Goal: Task Accomplishment & Management: Manage account settings

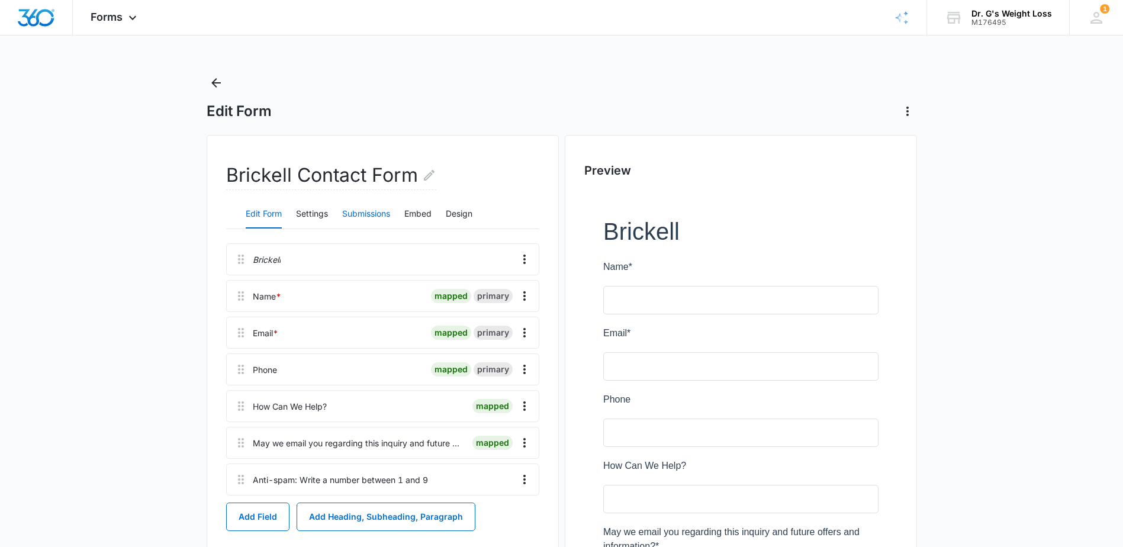
click at [372, 211] on button "Submissions" at bounding box center [366, 214] width 48 height 28
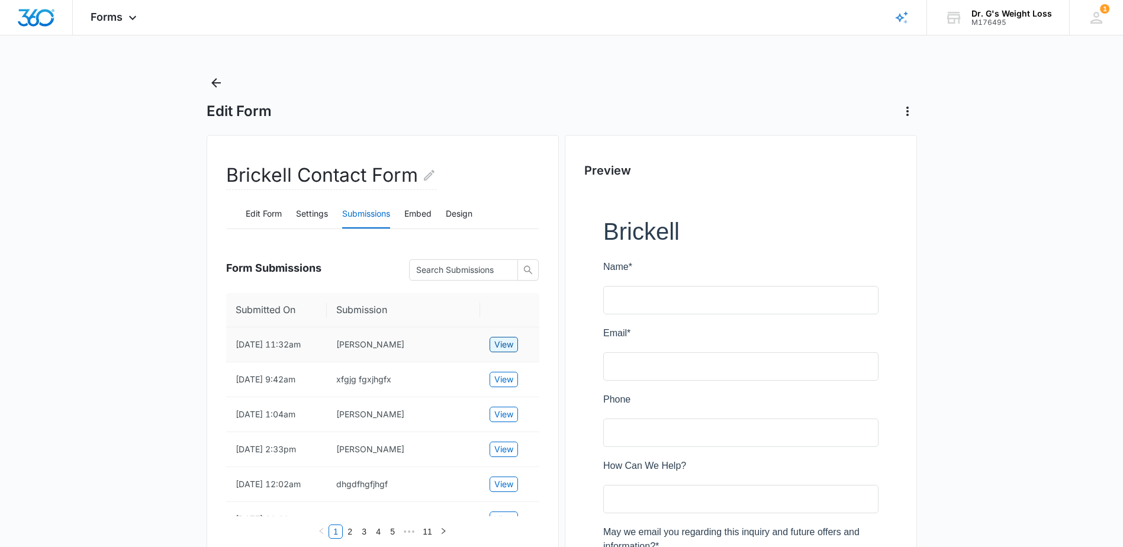
click at [502, 349] on span "View" at bounding box center [503, 344] width 19 height 13
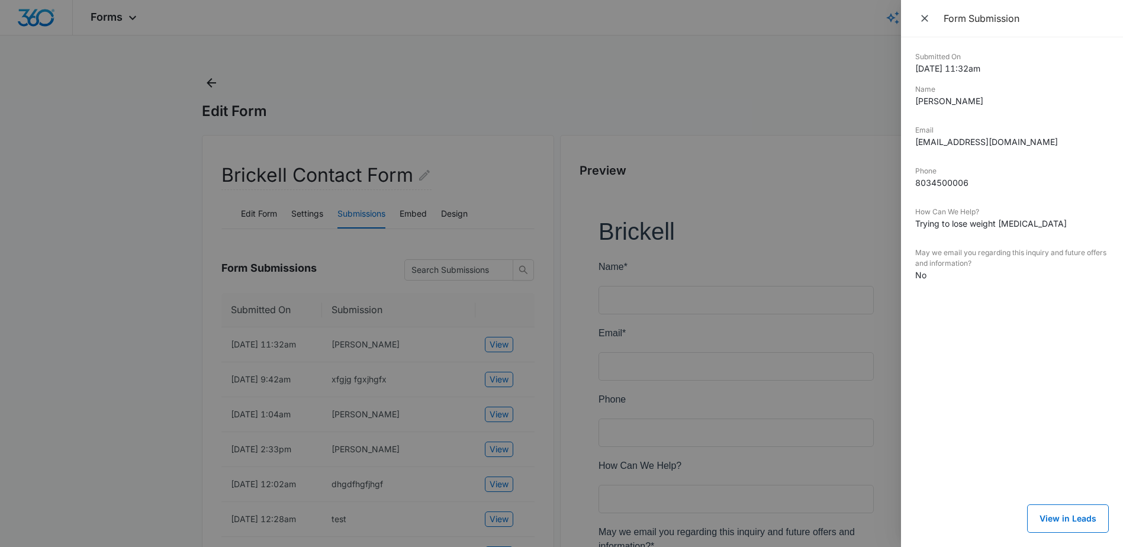
click at [391, 332] on div at bounding box center [561, 273] width 1123 height 547
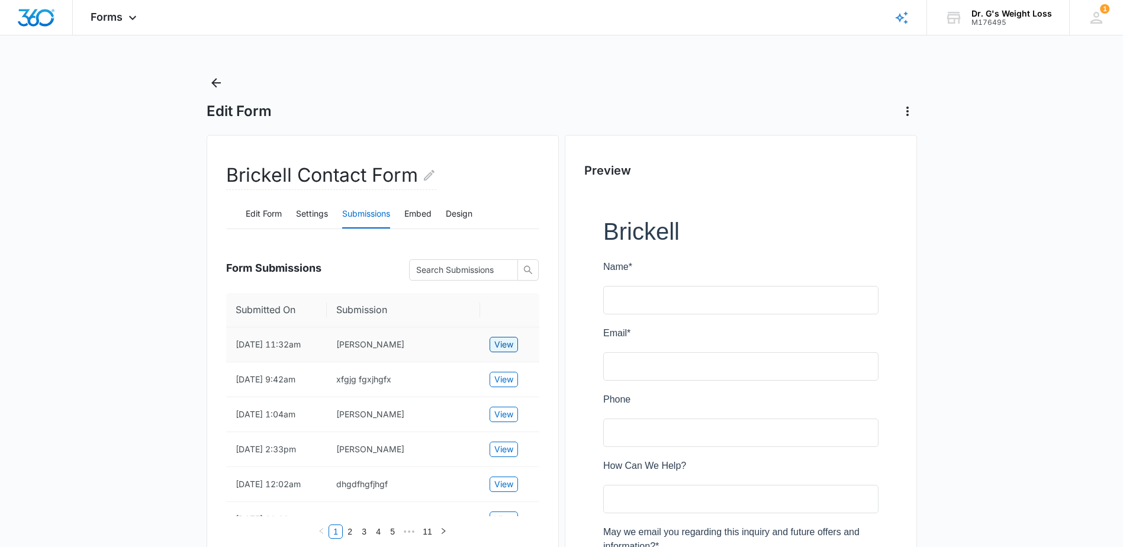
click at [501, 350] on span "View" at bounding box center [503, 344] width 19 height 13
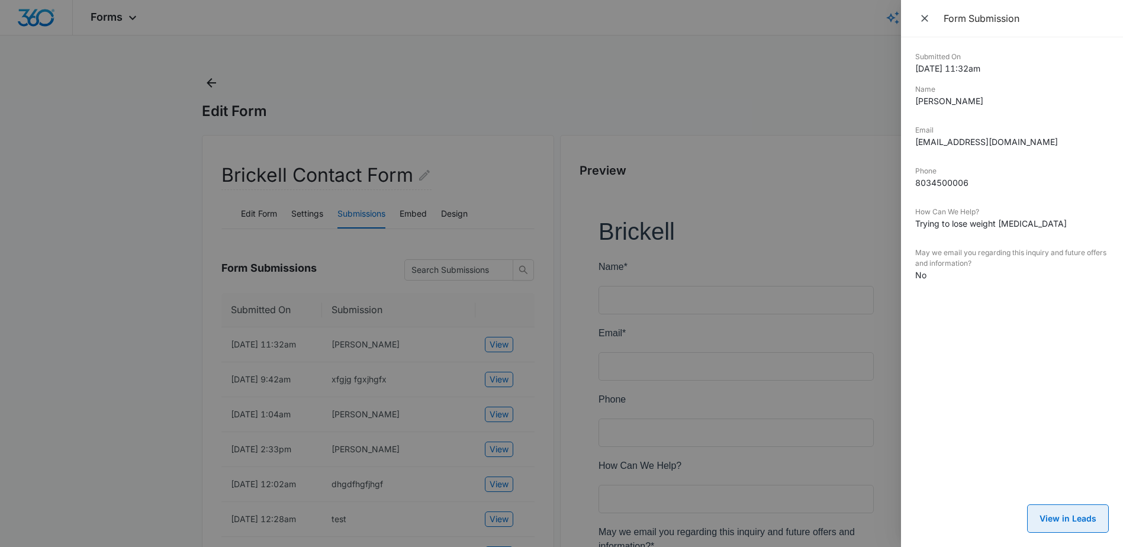
click at [1085, 517] on button "View in Leads" at bounding box center [1068, 518] width 82 height 28
click at [562, 102] on div at bounding box center [561, 273] width 1123 height 547
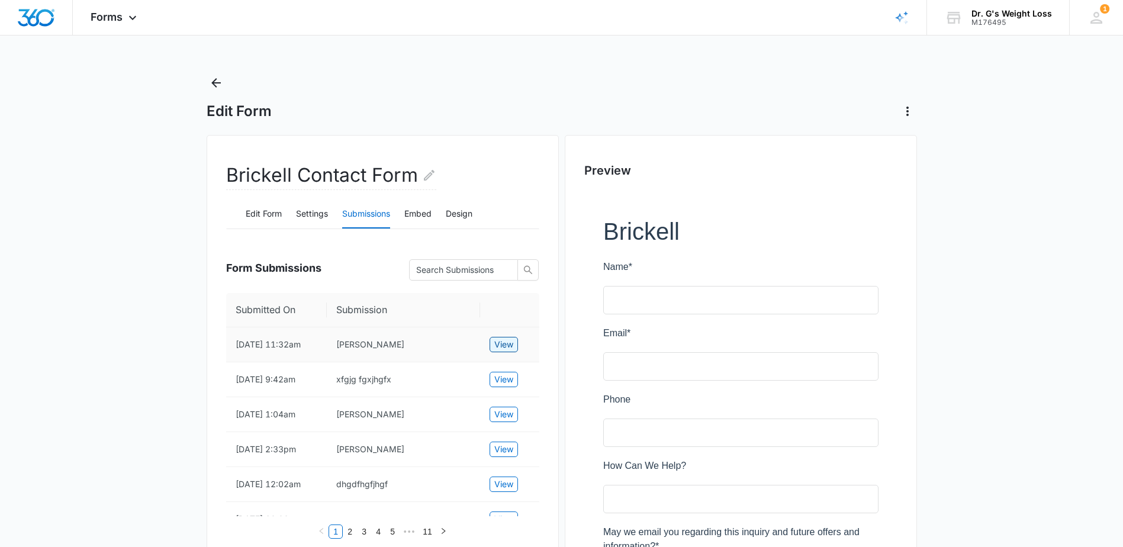
click at [507, 345] on span "View" at bounding box center [503, 344] width 19 height 13
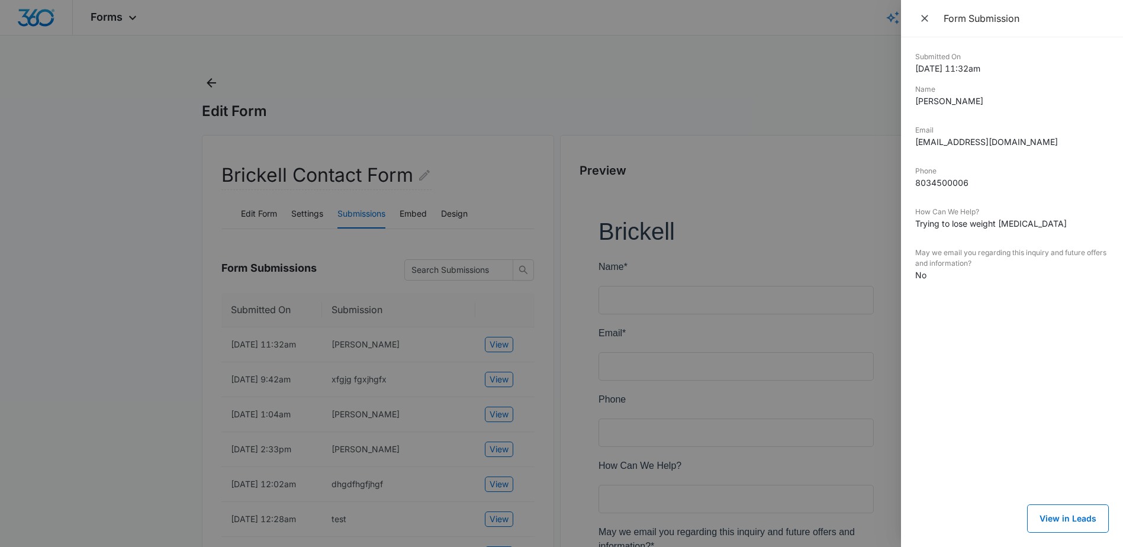
click at [380, 401] on div at bounding box center [561, 273] width 1123 height 547
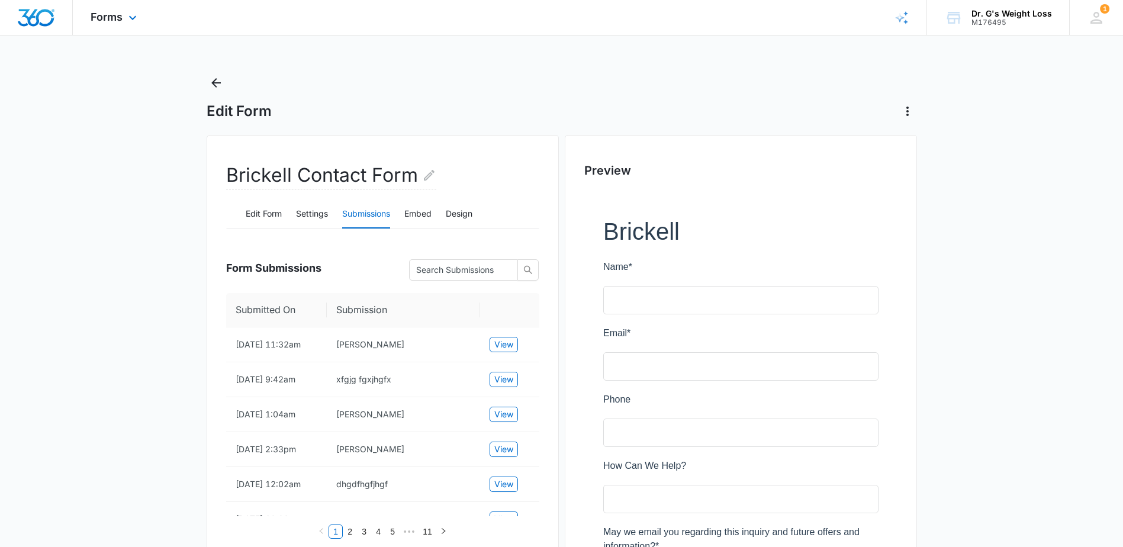
click at [31, 17] on img "Dashboard" at bounding box center [36, 18] width 38 height 18
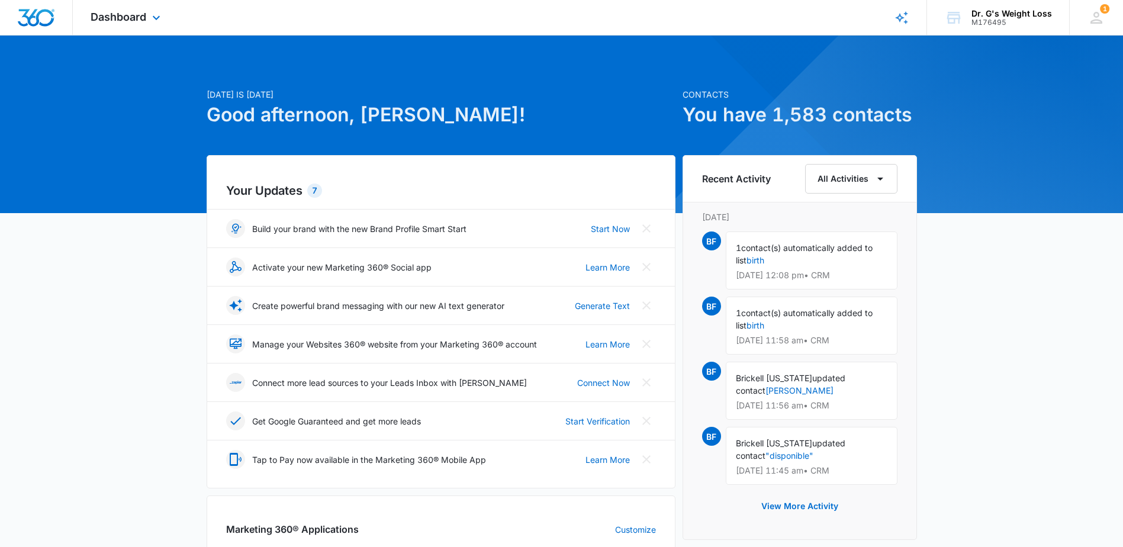
click at [135, 7] on div "Dashboard Apps Reputation Forms CRM Email Social Content Ads Intelligence Files…" at bounding box center [127, 17] width 108 height 35
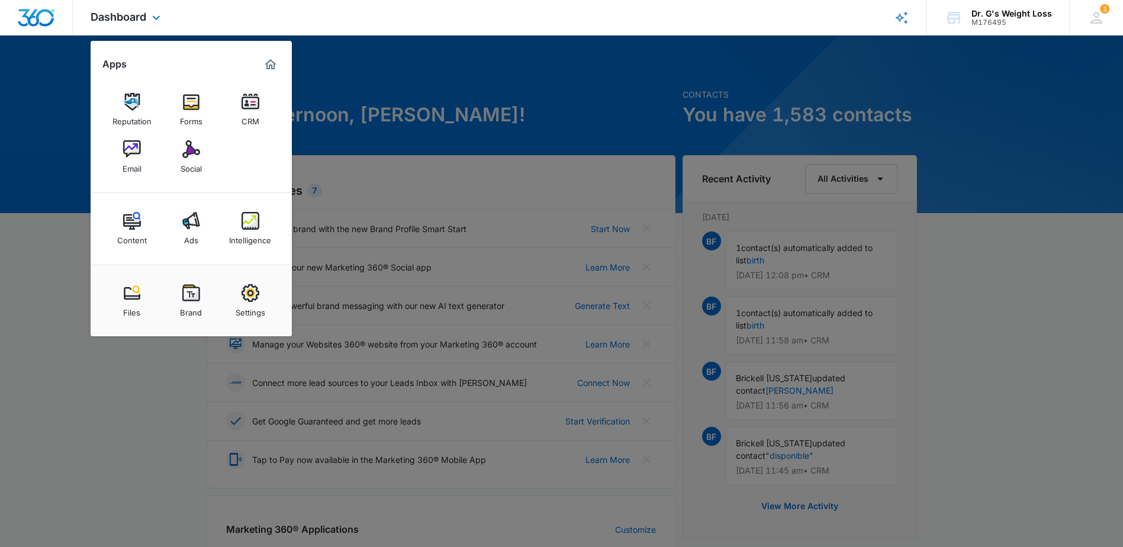
click at [40, 9] on img "Dashboard" at bounding box center [36, 18] width 38 height 18
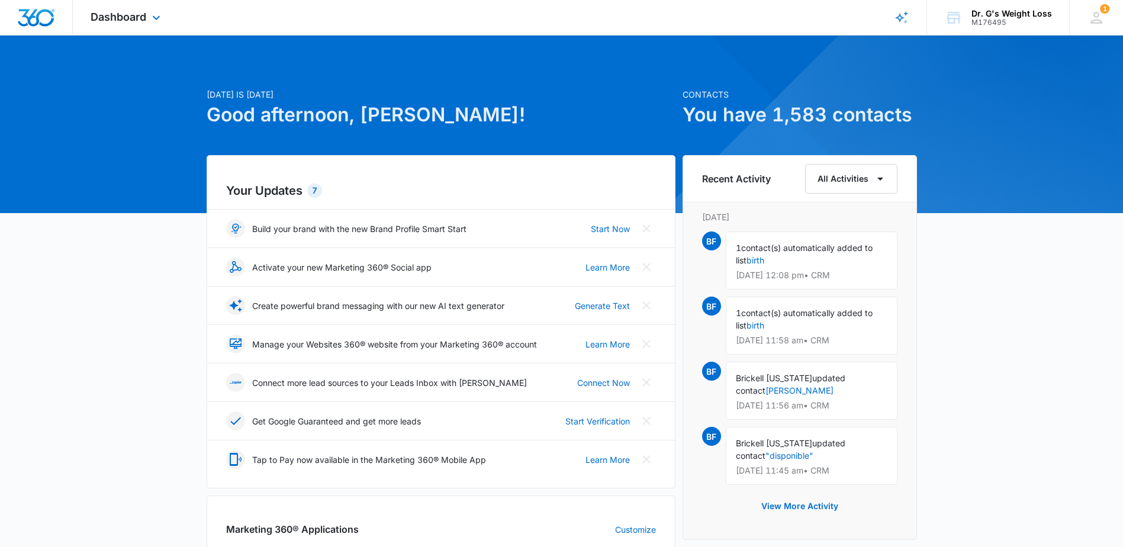
click at [158, 7] on div "Dashboard Apps Reputation Forms CRM Email Social Content Ads Intelligence Files…" at bounding box center [127, 17] width 108 height 35
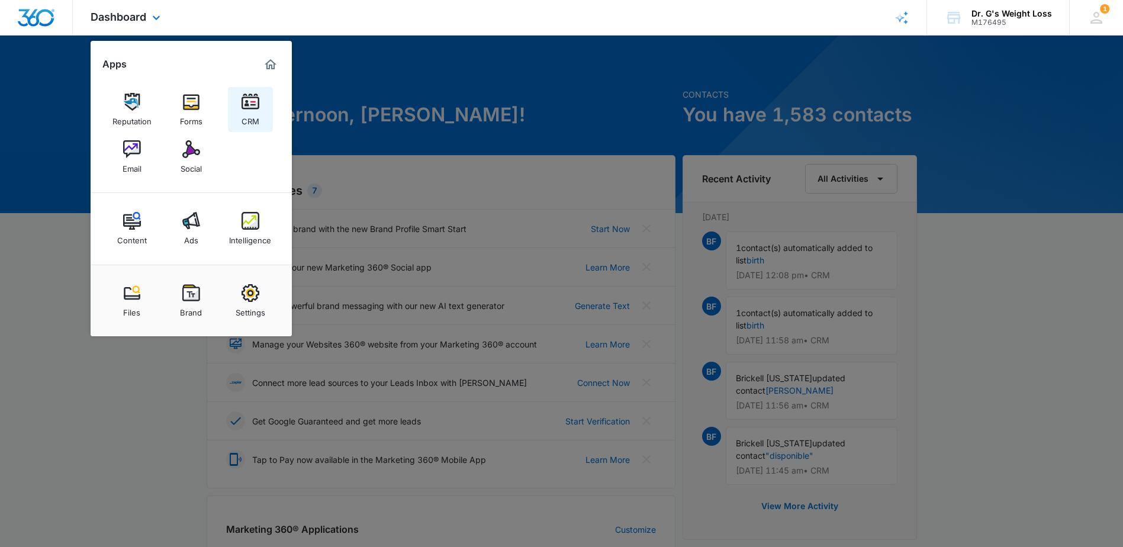
click at [247, 114] on div "CRM" at bounding box center [251, 118] width 18 height 15
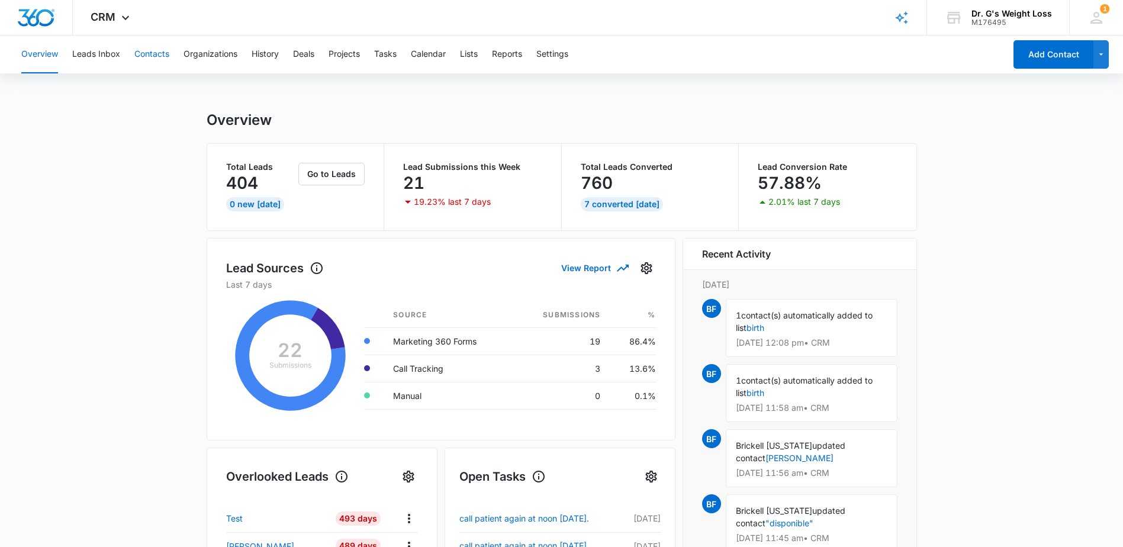
click at [163, 50] on button "Contacts" at bounding box center [151, 55] width 35 height 38
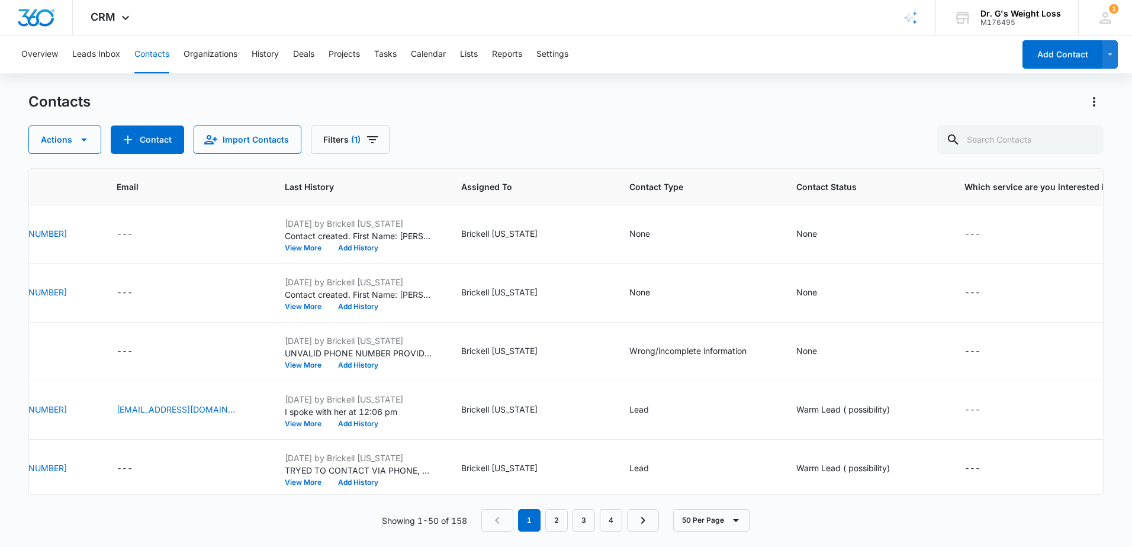
scroll to position [0, 311]
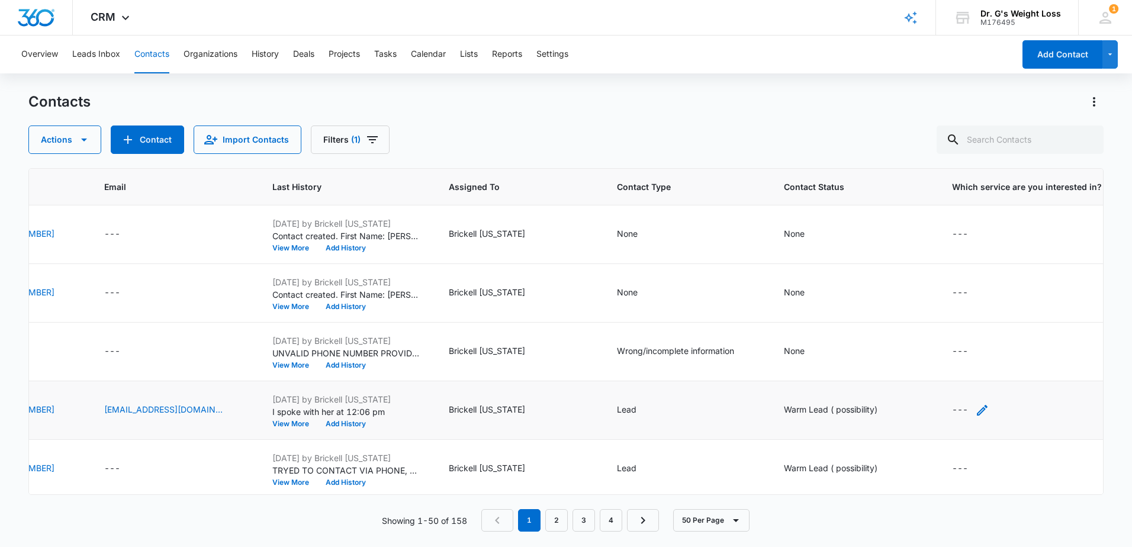
click at [968, 408] on div "---" at bounding box center [960, 410] width 16 height 14
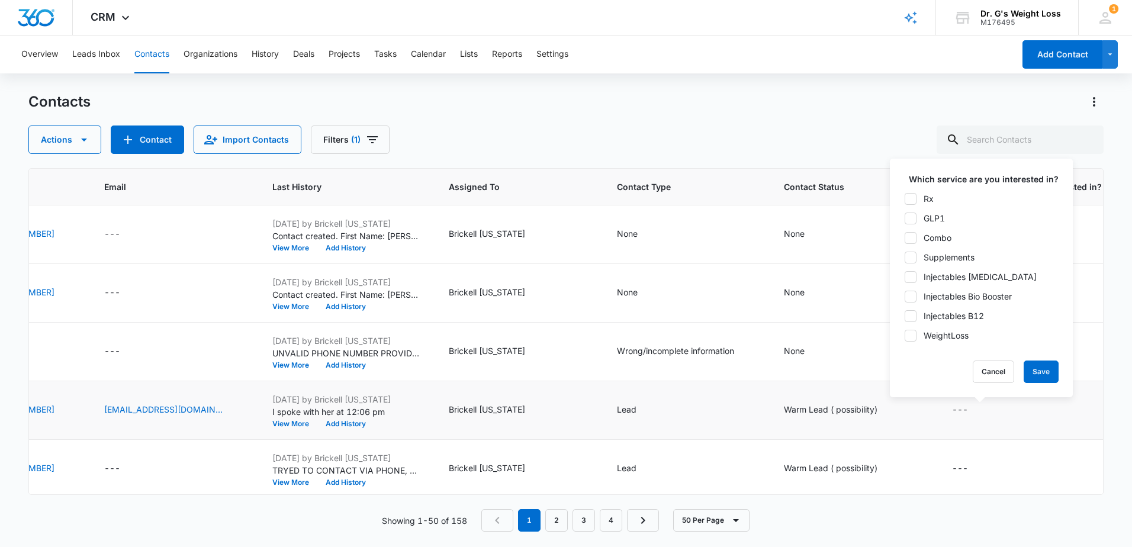
click at [909, 197] on icon at bounding box center [910, 199] width 11 height 11
click at [905, 198] on input "Rx" at bounding box center [904, 198] width 1 height 1
checkbox input "true"
click at [910, 336] on icon at bounding box center [910, 335] width 7 height 5
click at [905, 336] on input "WeightLoss" at bounding box center [904, 335] width 1 height 1
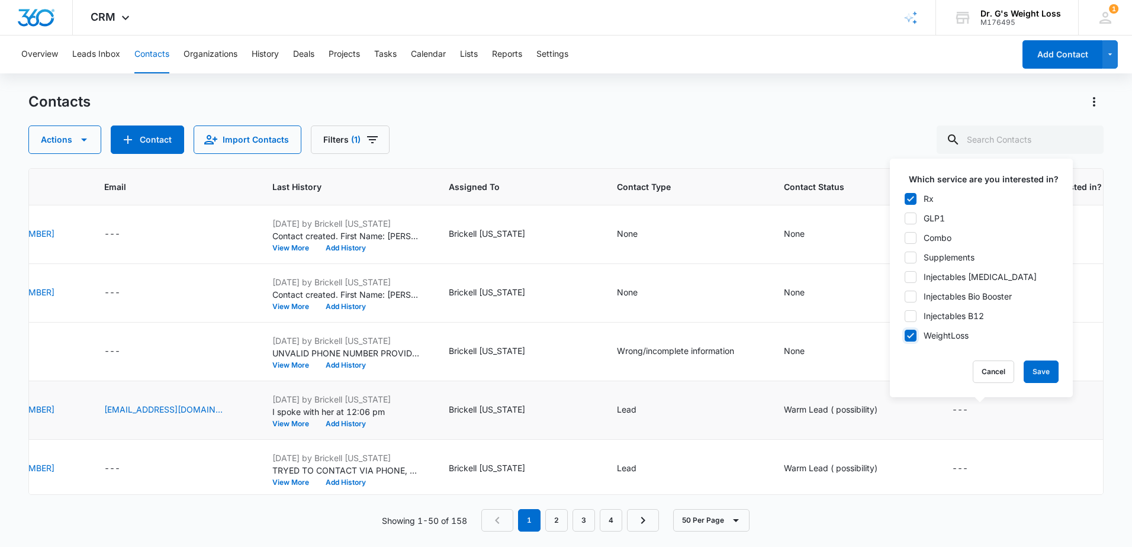
checkbox input "true"
click at [1031, 367] on button "Save" at bounding box center [1041, 372] width 35 height 22
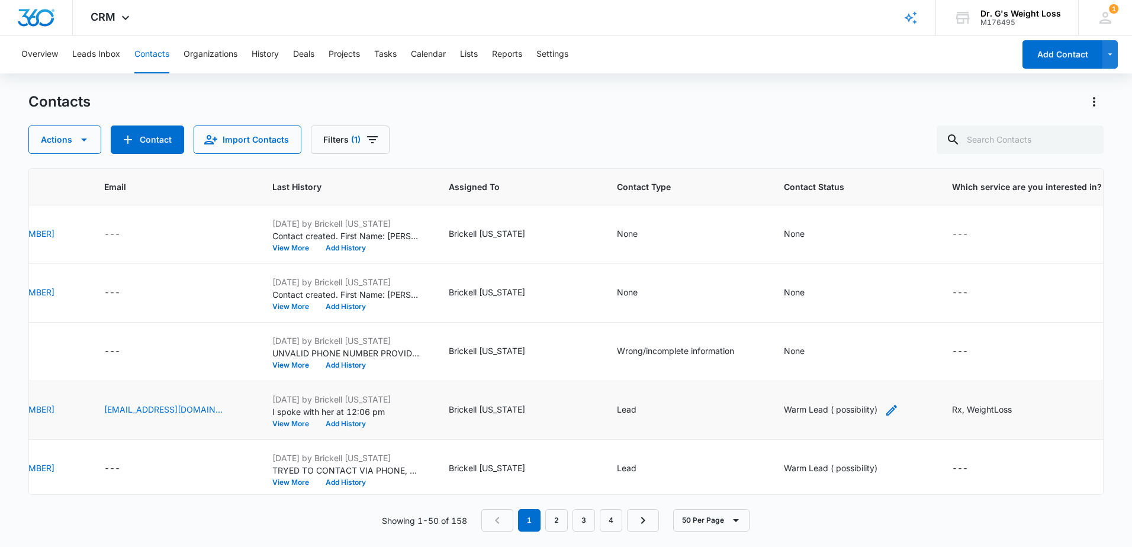
click at [861, 413] on div "Warm Lead ( possibility)" at bounding box center [831, 409] width 94 height 12
click at [922, 334] on div at bounding box center [924, 333] width 19 height 19
click at [940, 293] on div "Contact Status Warm Lead ( possibility) Cancel Save" at bounding box center [852, 343] width 198 height 110
click at [887, 264] on td "None" at bounding box center [854, 293] width 168 height 59
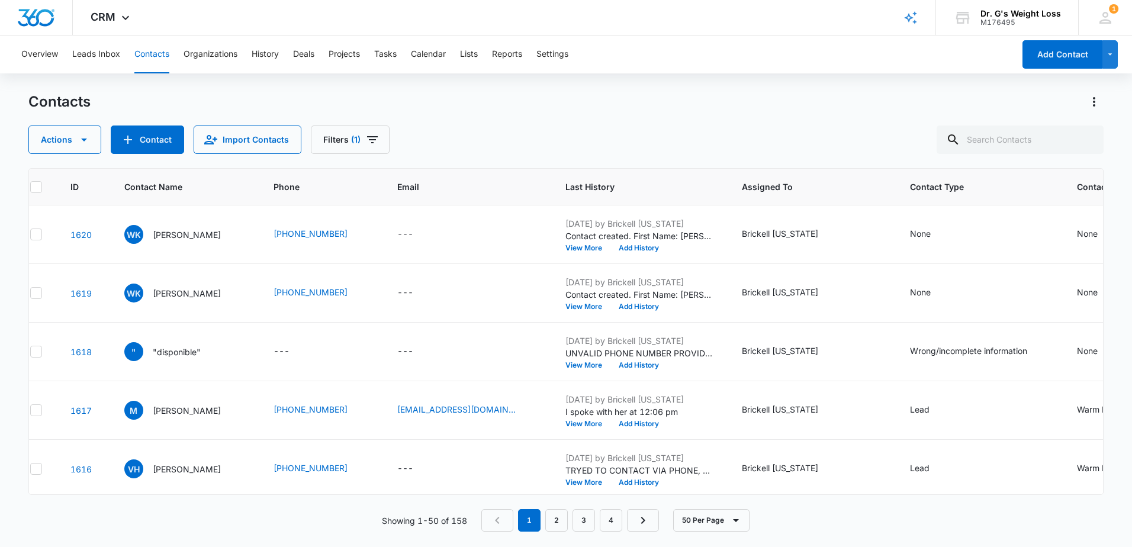
scroll to position [0, 0]
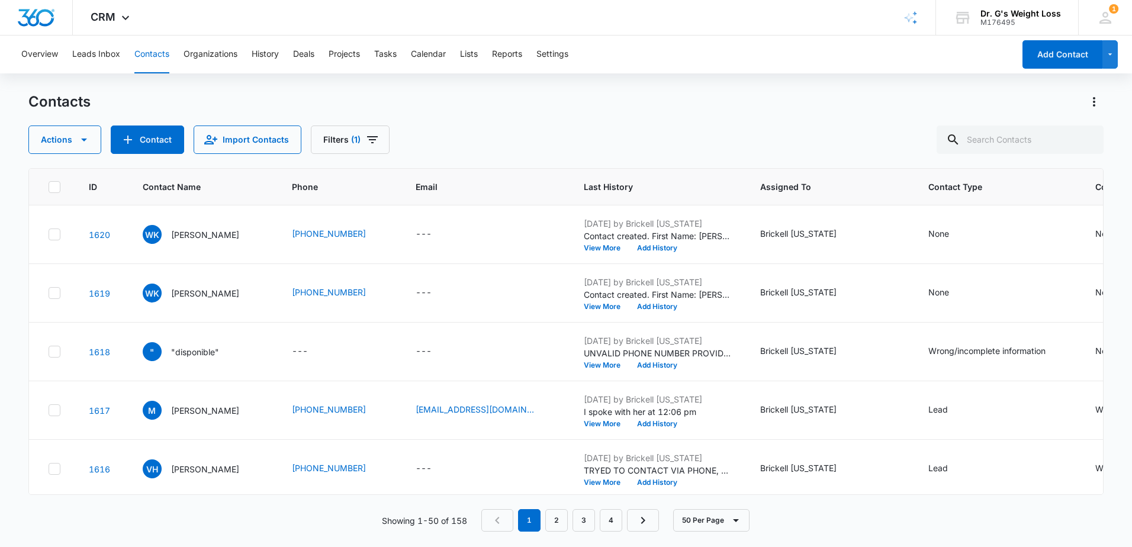
click at [171, 49] on div "Overview Leads Inbox Contacts Organizations History Deals Projects Tasks Calend…" at bounding box center [514, 55] width 1000 height 38
click at [162, 53] on button "Contacts" at bounding box center [151, 55] width 35 height 38
click at [107, 59] on button "Leads Inbox" at bounding box center [96, 55] width 48 height 38
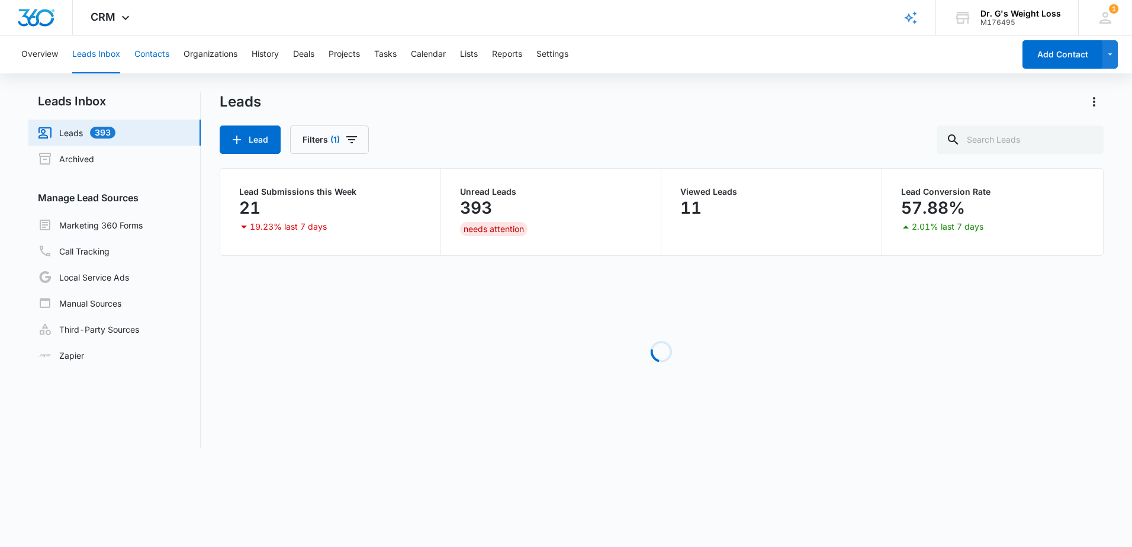
click at [163, 67] on button "Contacts" at bounding box center [151, 55] width 35 height 38
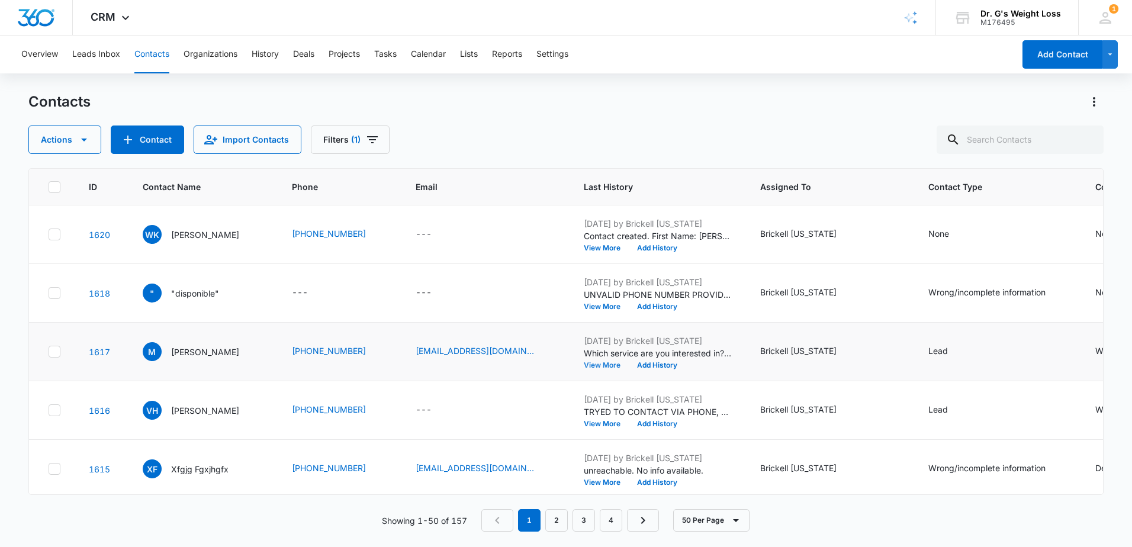
click at [629, 367] on button "View More" at bounding box center [606, 365] width 45 height 7
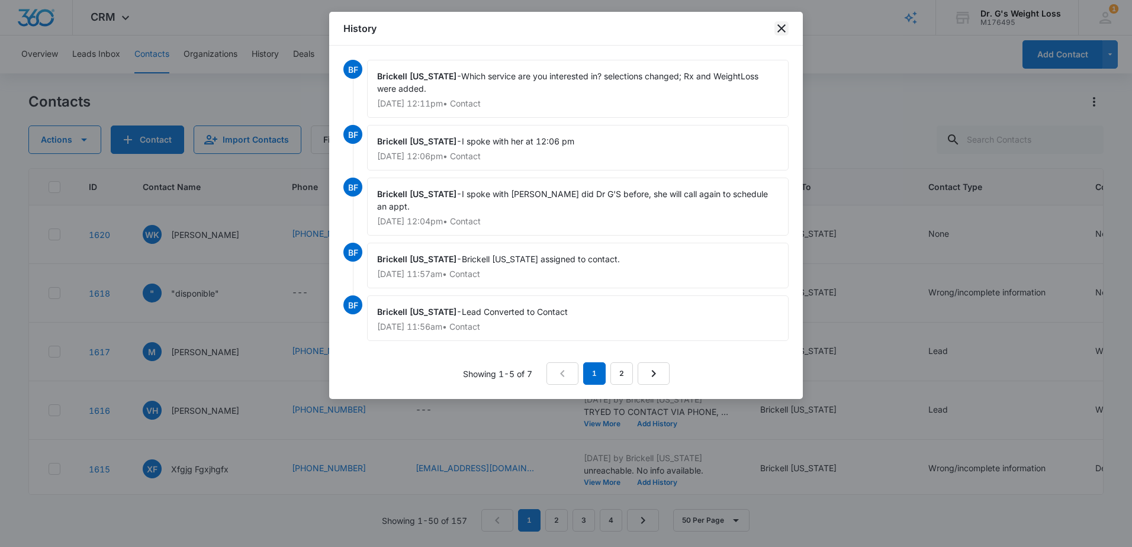
click at [780, 27] on icon "close" at bounding box center [781, 28] width 8 height 8
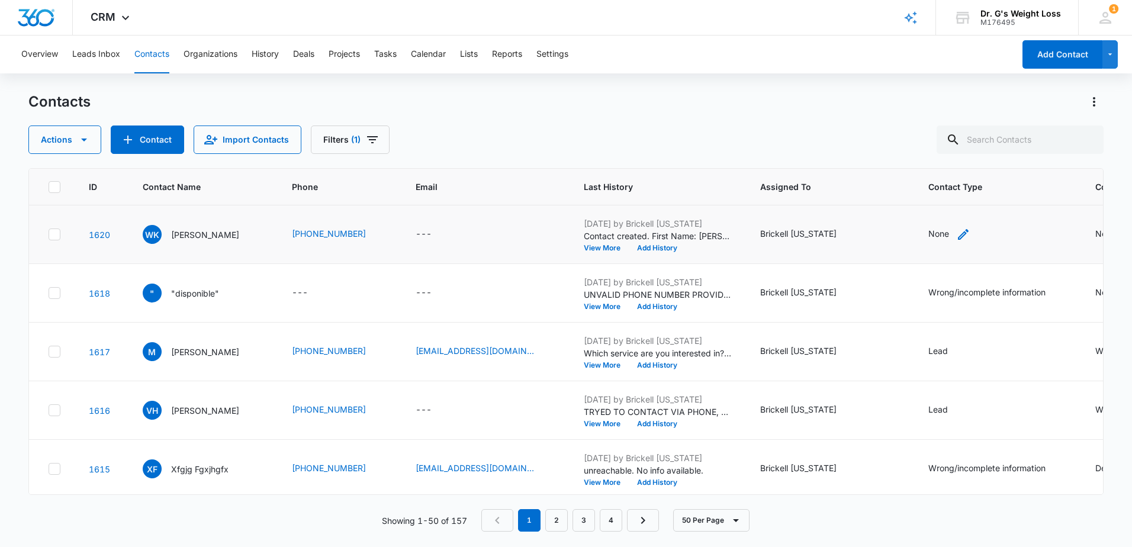
click at [949, 228] on div "None" at bounding box center [938, 233] width 21 height 12
click at [802, 126] on div "Actions Contact Import Contacts Filters (1)" at bounding box center [565, 140] width 1075 height 28
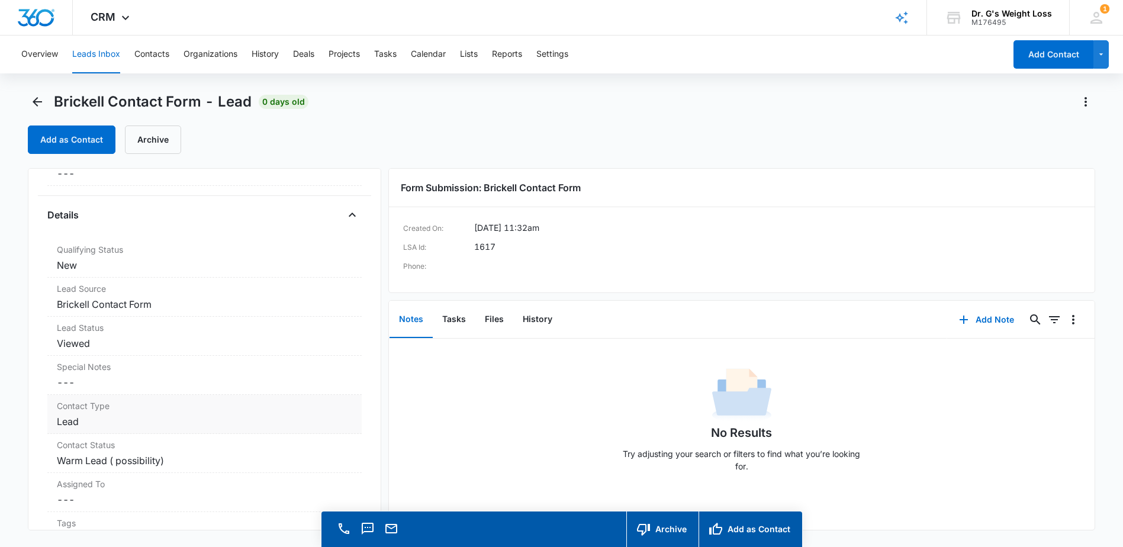
scroll to position [355, 0]
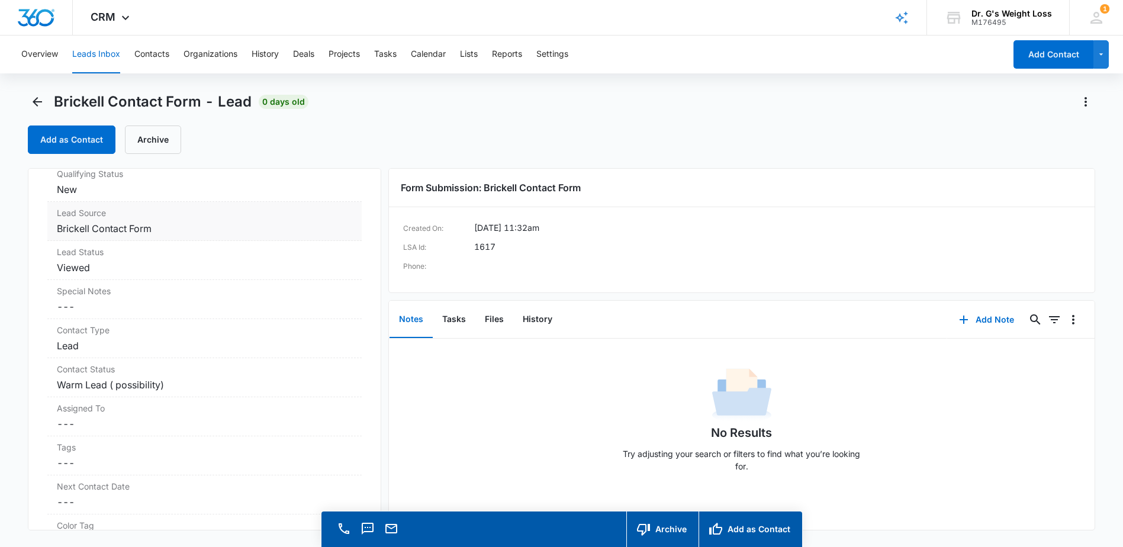
click at [70, 217] on dt "Lead Source" at bounding box center [204, 213] width 295 height 12
click at [114, 225] on dd "Brickell Contact Form" at bounding box center [204, 228] width 295 height 14
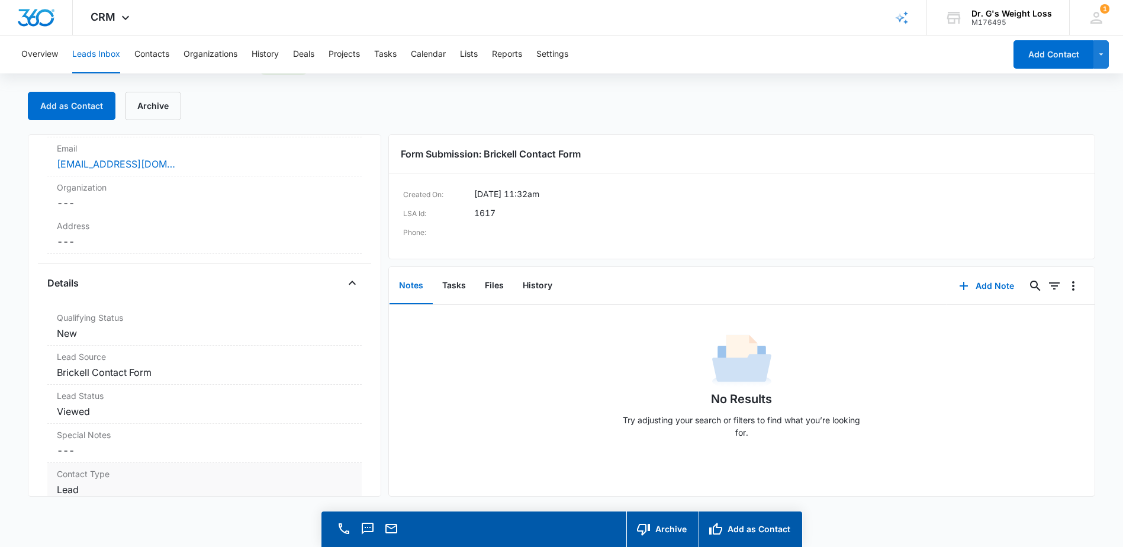
scroll to position [237, 0]
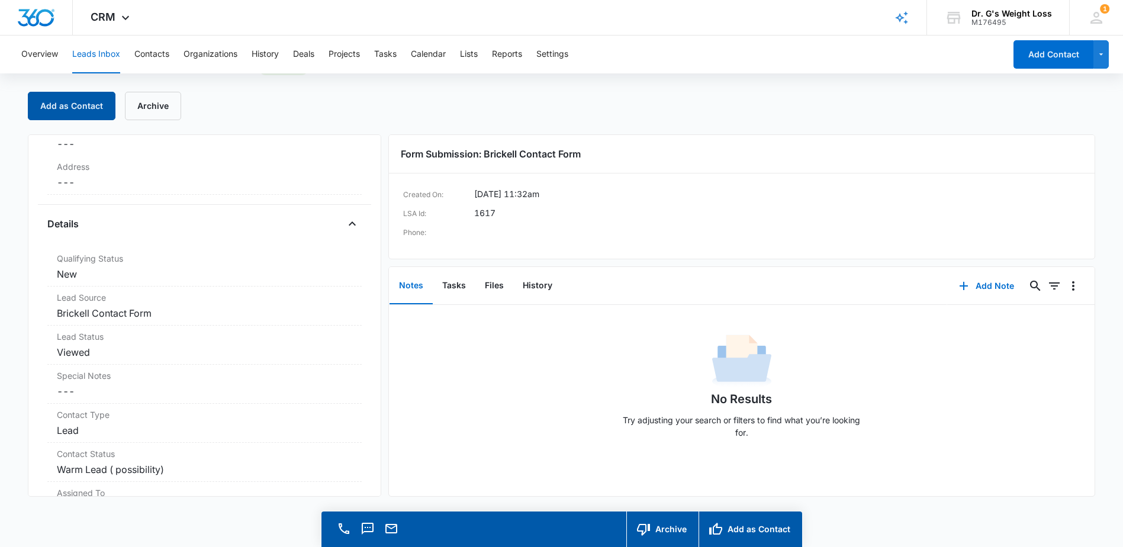
click at [79, 118] on button "Add as Contact" at bounding box center [72, 106] width 88 height 28
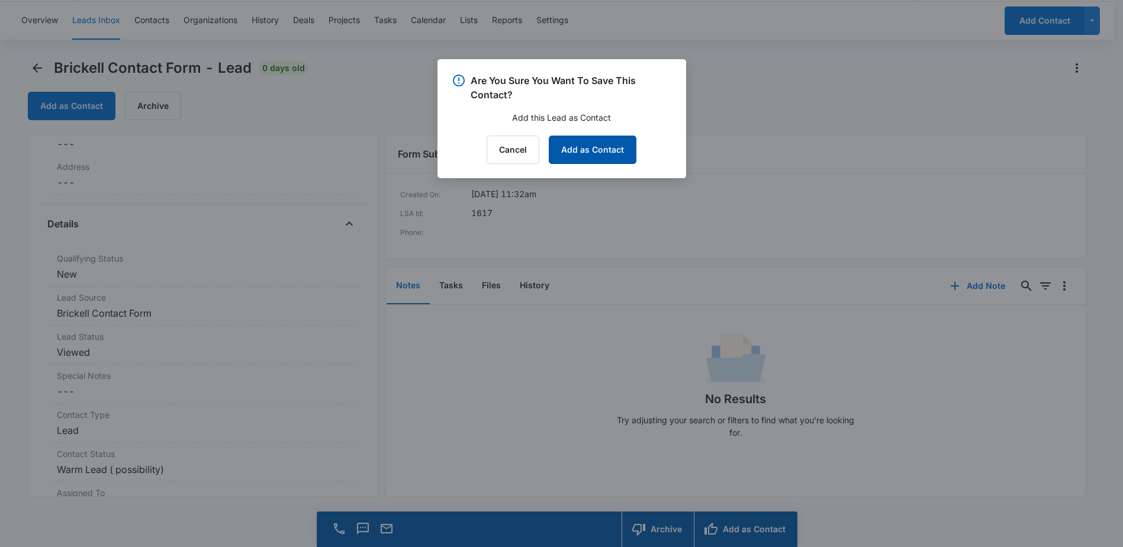
click at [603, 141] on button "Add as Contact" at bounding box center [593, 150] width 88 height 28
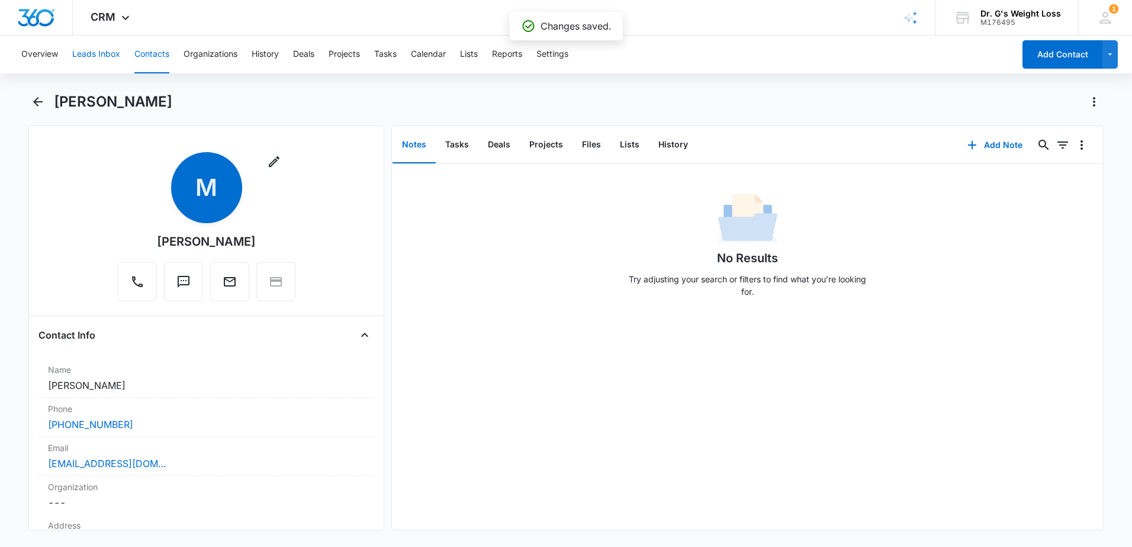
click at [102, 48] on button "Leads Inbox" at bounding box center [96, 55] width 48 height 38
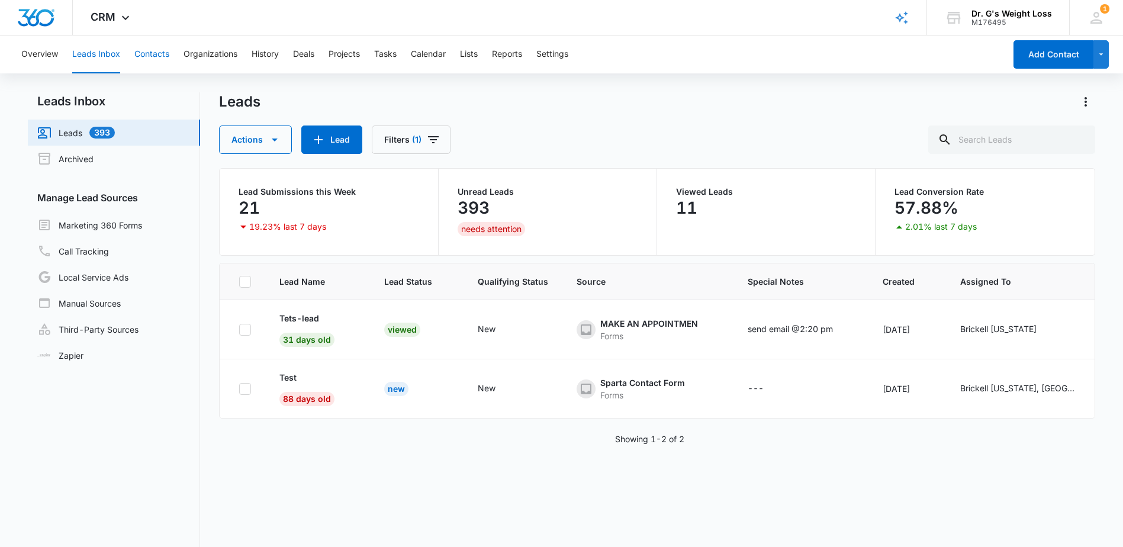
click at [153, 48] on button "Contacts" at bounding box center [151, 55] width 35 height 38
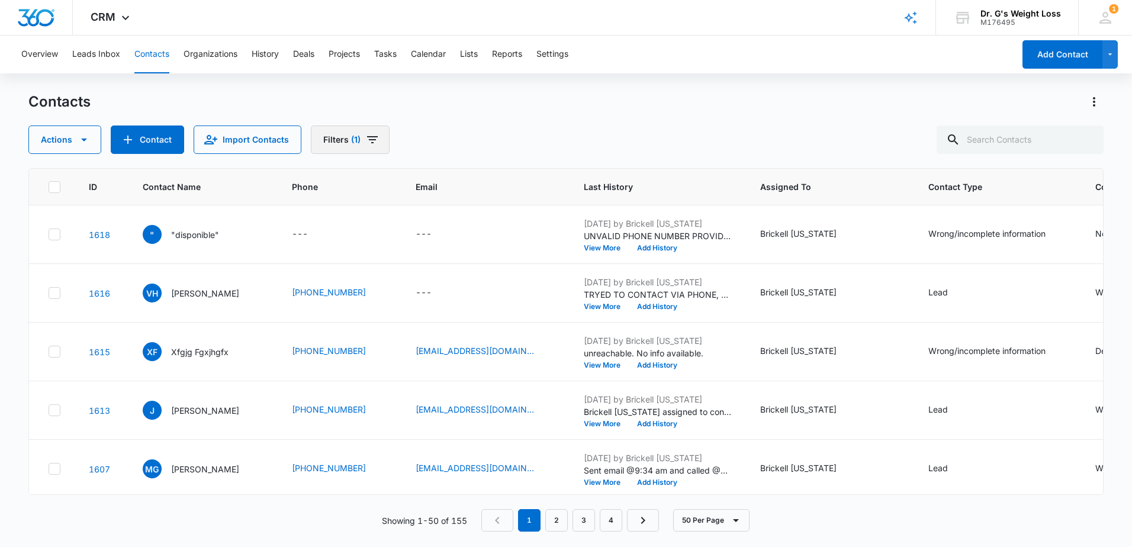
click at [340, 144] on button "Filters (1)" at bounding box center [350, 140] width 79 height 28
click at [394, 186] on icon "Clear" at bounding box center [392, 183] width 8 height 8
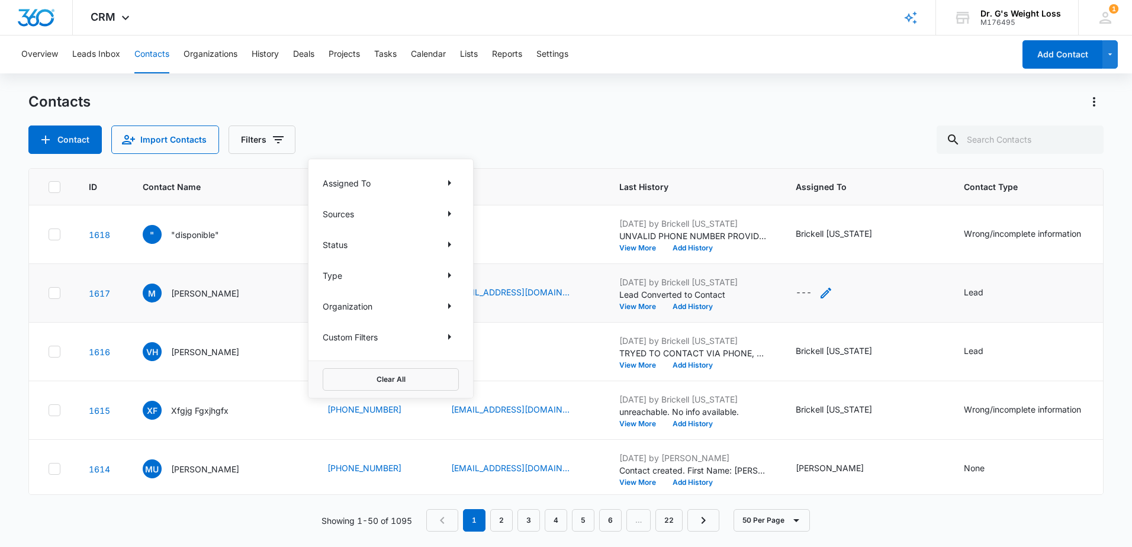
click at [806, 291] on div "---" at bounding box center [814, 293] width 37 height 14
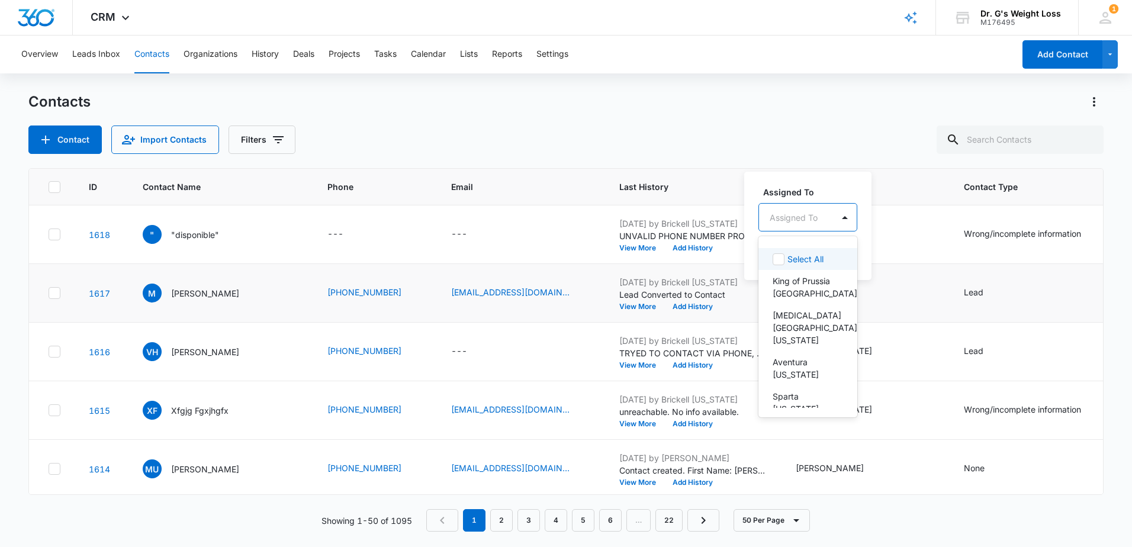
click at [811, 221] on div at bounding box center [794, 217] width 48 height 15
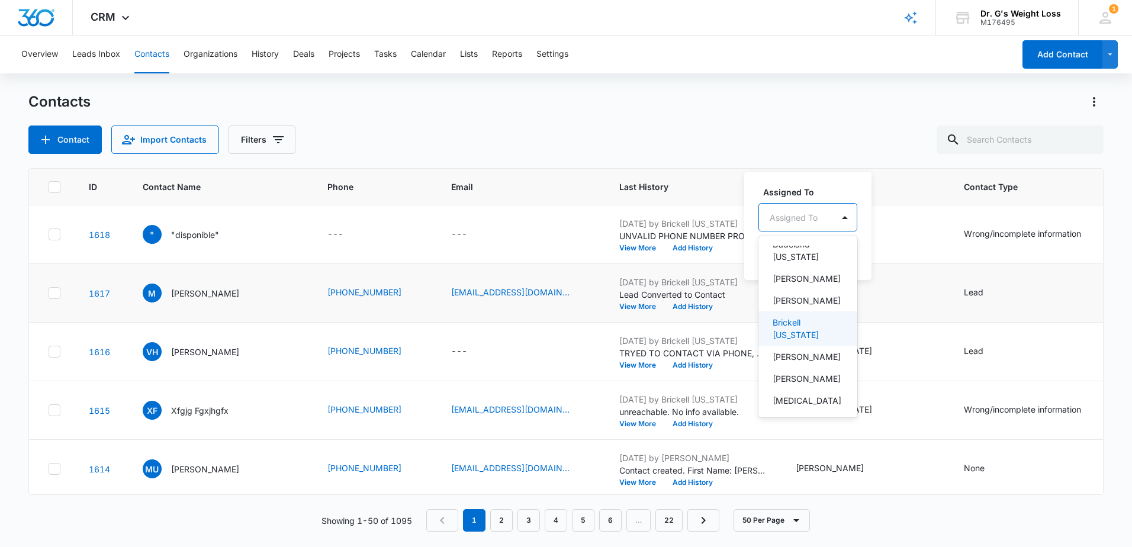
click at [812, 316] on p "Brickell [US_STATE]" at bounding box center [807, 328] width 68 height 25
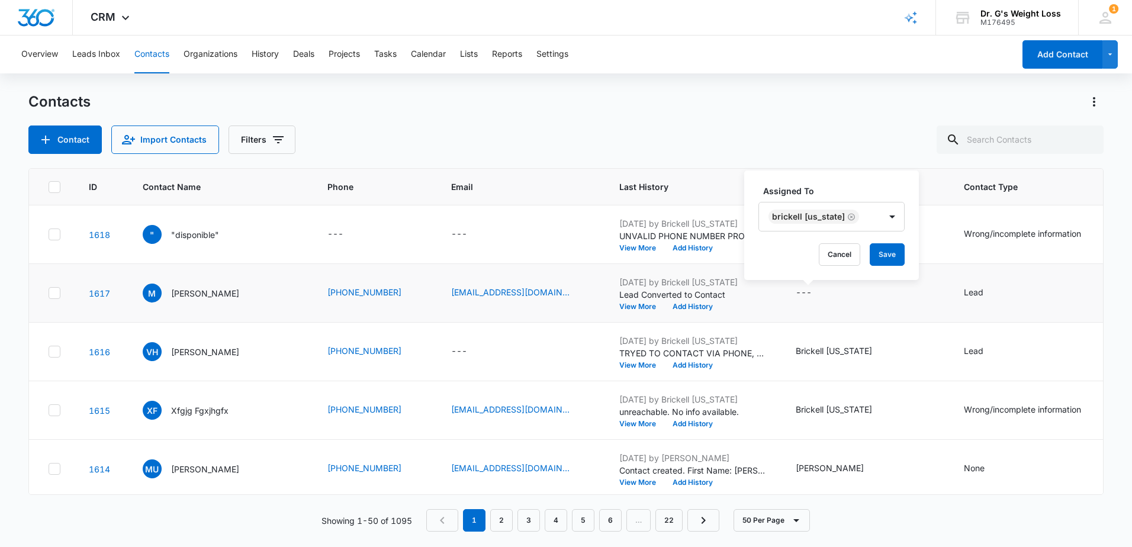
click at [866, 188] on label "Assigned To" at bounding box center [836, 191] width 146 height 12
click at [879, 250] on button "Save" at bounding box center [887, 254] width 35 height 22
click at [279, 144] on icon "Filters" at bounding box center [278, 140] width 14 height 14
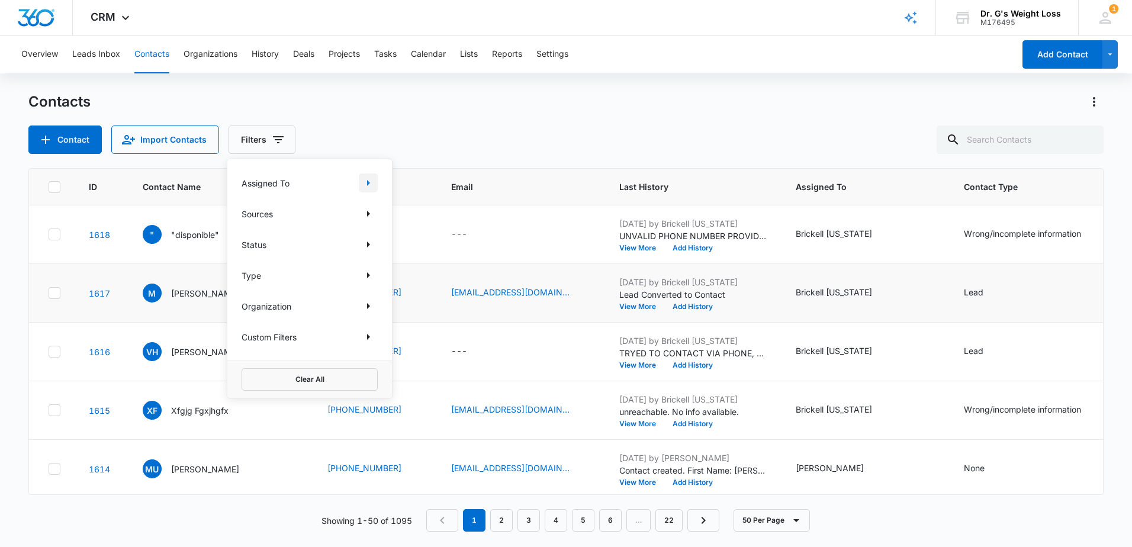
click at [364, 178] on icon "Show Assigned To filters" at bounding box center [368, 183] width 14 height 14
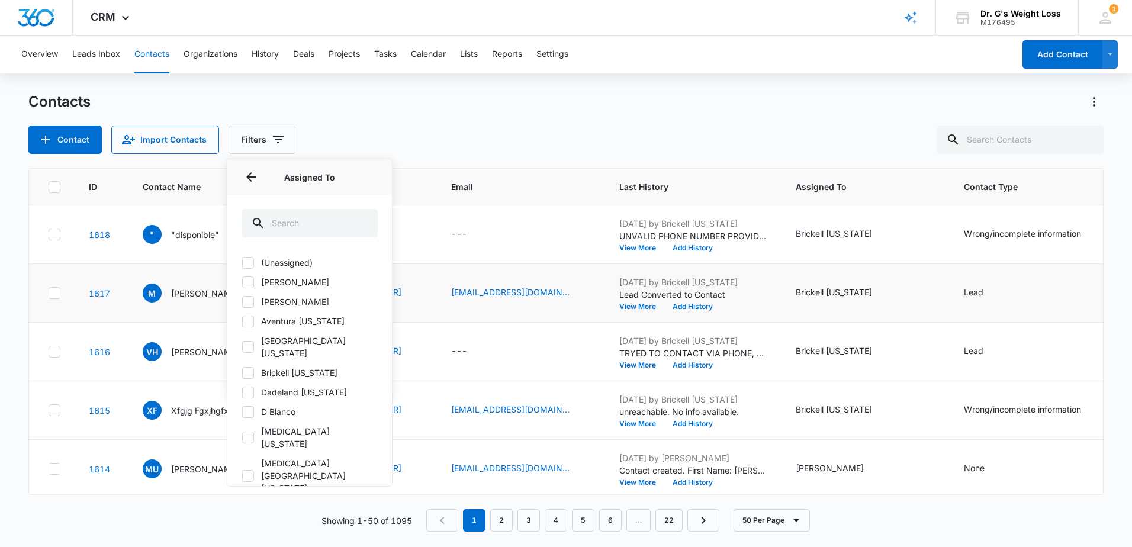
click at [295, 366] on label "Brickell [US_STATE]" at bounding box center [310, 372] width 136 height 12
click at [242, 372] on input "Brickell [US_STATE]" at bounding box center [242, 372] width 1 height 1
checkbox input "true"
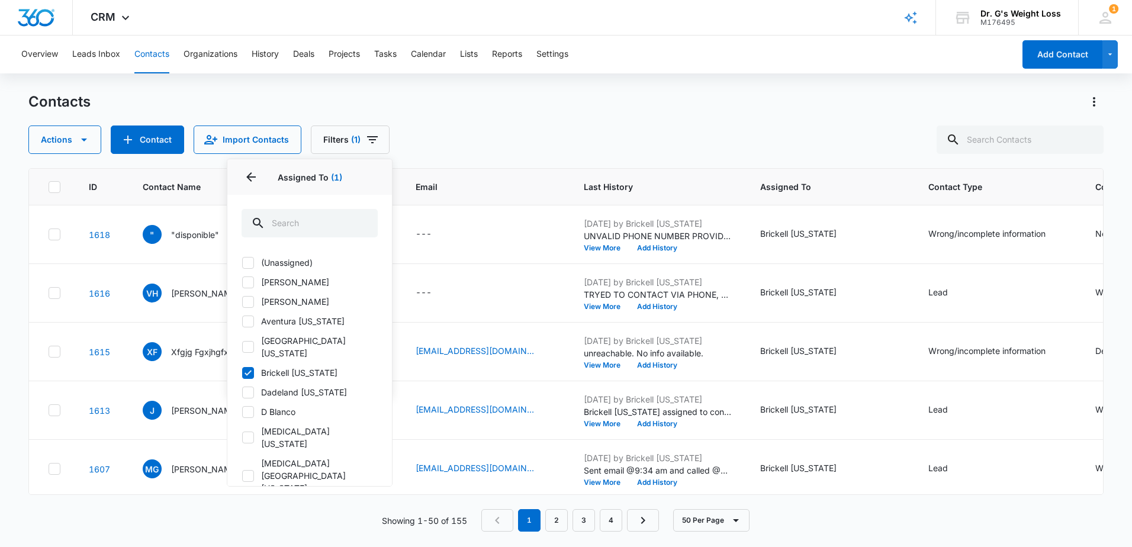
click at [343, 182] on p "Assigned To (1)" at bounding box center [310, 177] width 136 height 12
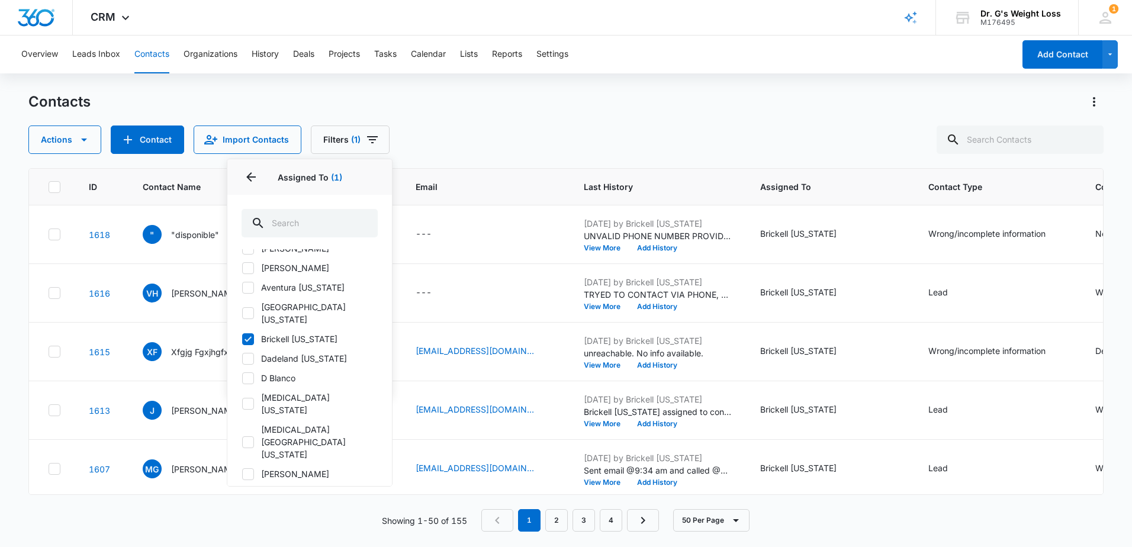
scroll to position [59, 0]
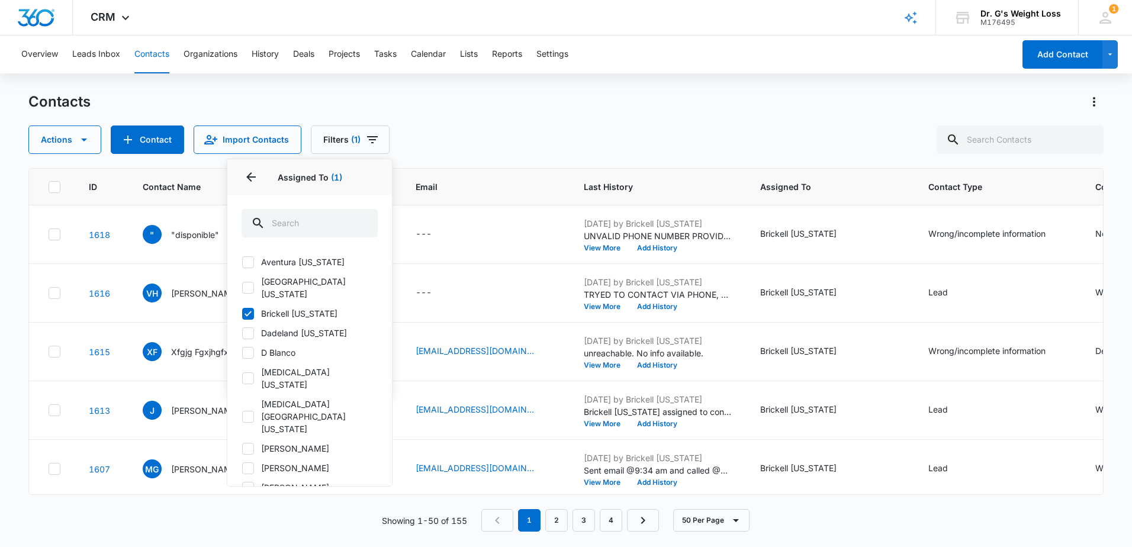
click at [468, 125] on div "Contacts Actions Contact Import Contacts Filters (1) Assigned To 1 Assigned To …" at bounding box center [565, 123] width 1075 height 62
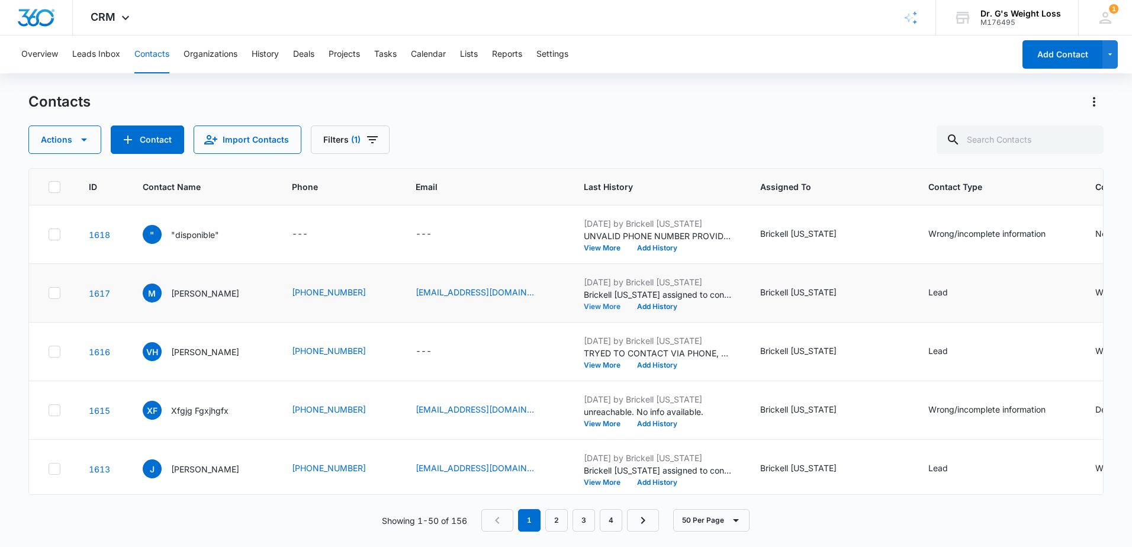
click at [629, 308] on button "View More" at bounding box center [606, 306] width 45 height 7
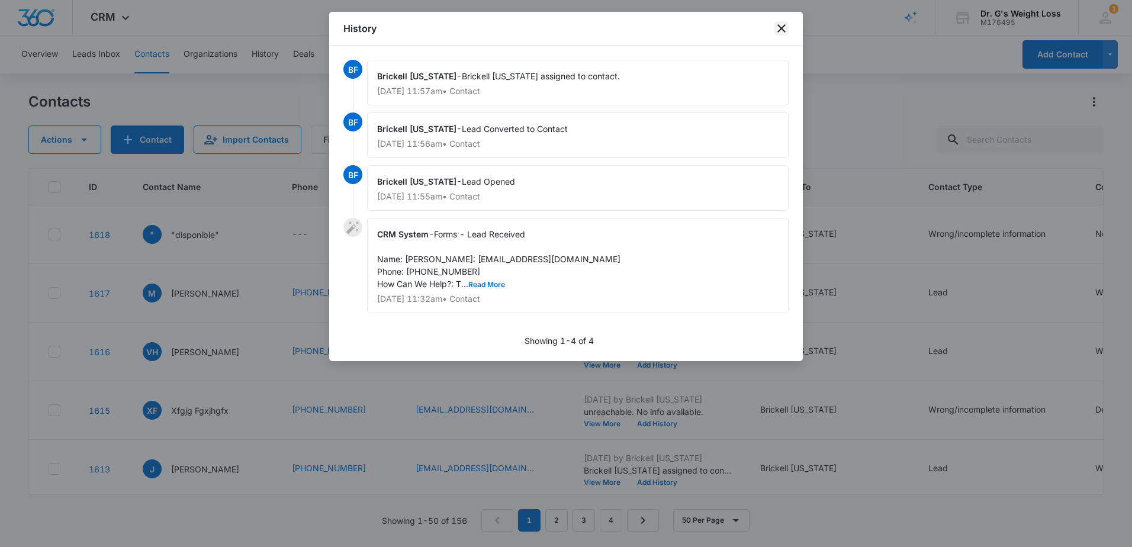
click at [781, 25] on icon "close" at bounding box center [781, 28] width 14 height 14
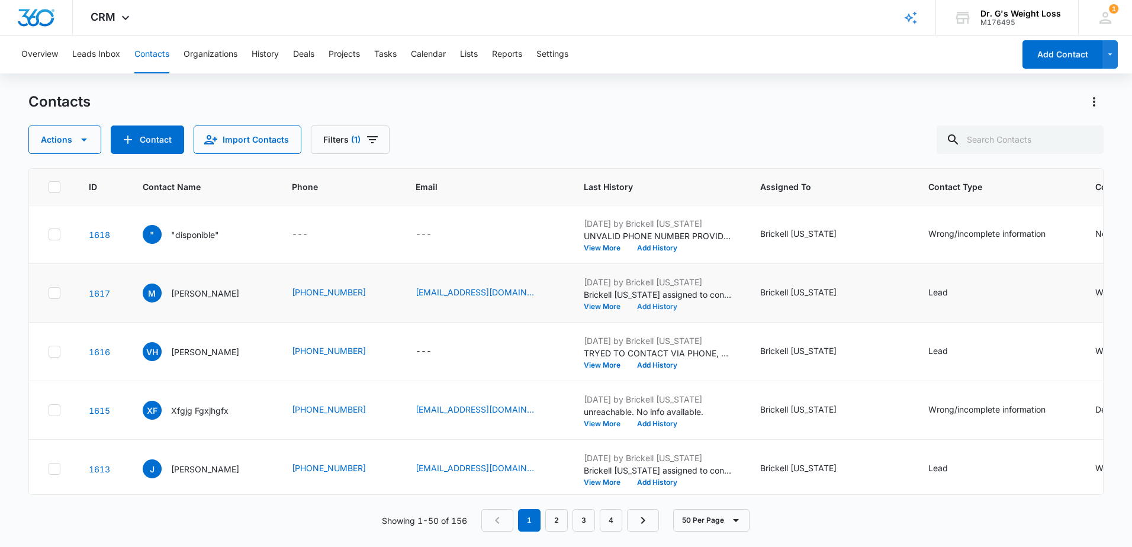
click at [680, 306] on button "Add History" at bounding box center [657, 306] width 57 height 7
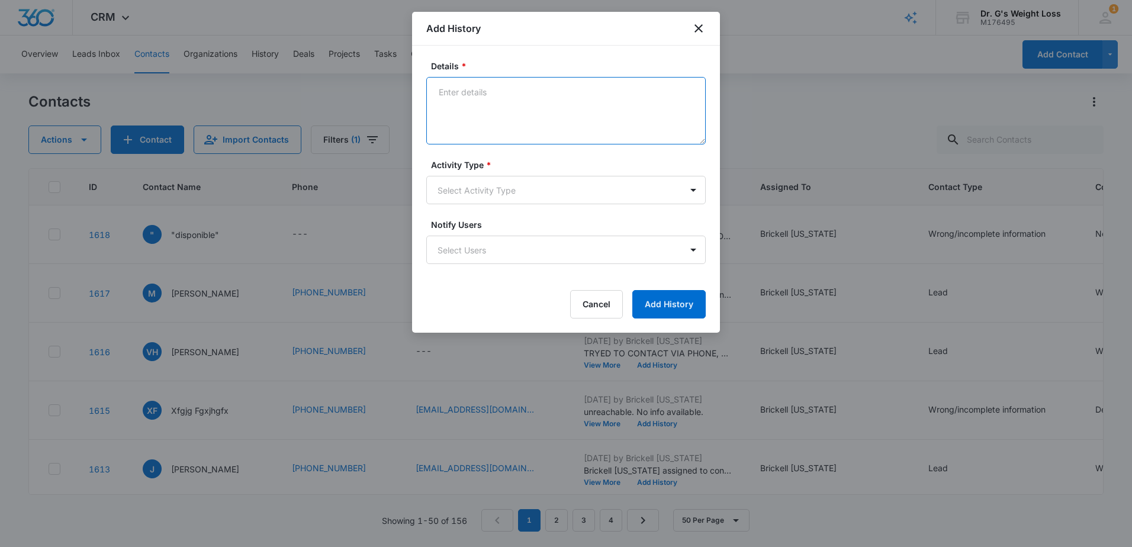
click at [516, 101] on textarea "Details *" at bounding box center [565, 110] width 279 height 67
type textarea "N"
type textarea "M"
click at [635, 93] on textarea "I spoke with Maria She did Dr G'S before, she will all again to schedule an app…" at bounding box center [565, 110] width 279 height 67
click at [590, 98] on textarea "I spoke with Maria She did Dr G'S before, she will call again to schedule an ap…" at bounding box center [565, 110] width 279 height 67
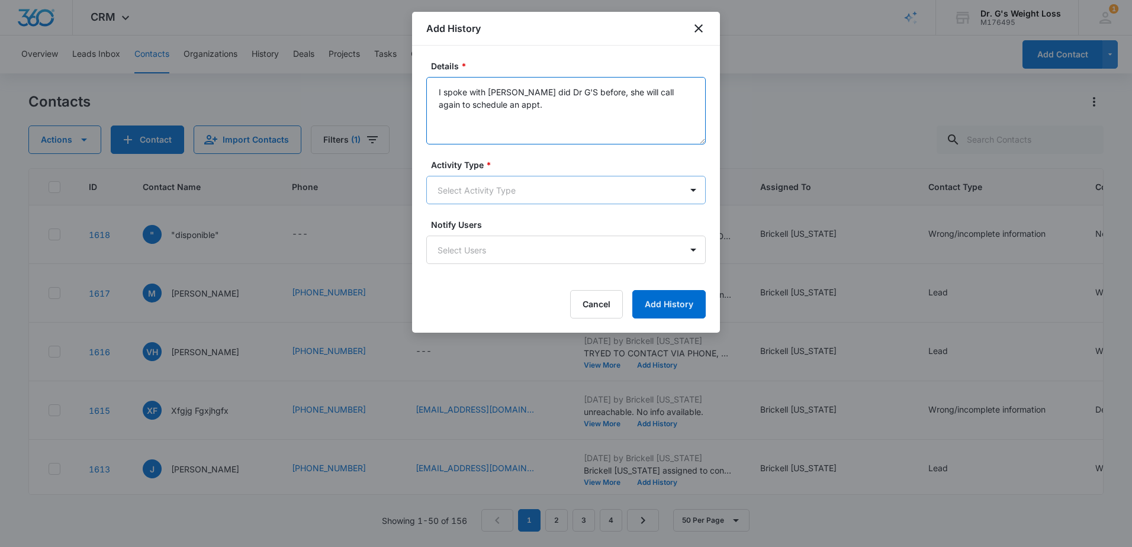
type textarea "I spoke with Maria She did Dr G'S before, she will call again to schedule an ap…"
click at [596, 197] on body "CRM Apps Reputation Forms CRM Email Social Content Ads Intelligence Files Brand…" at bounding box center [566, 273] width 1132 height 547
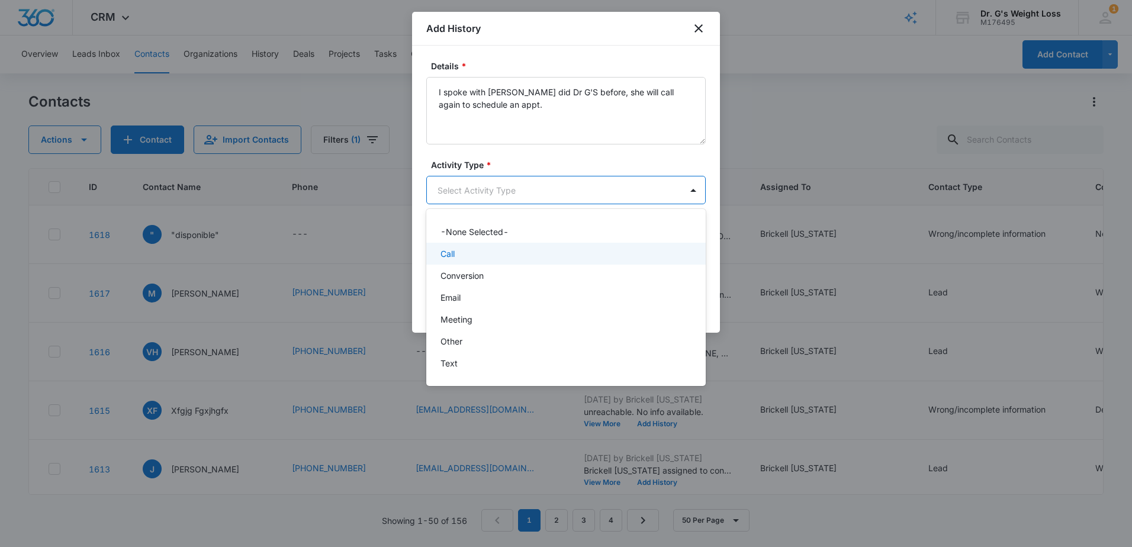
click at [537, 252] on div "Call" at bounding box center [564, 253] width 249 height 12
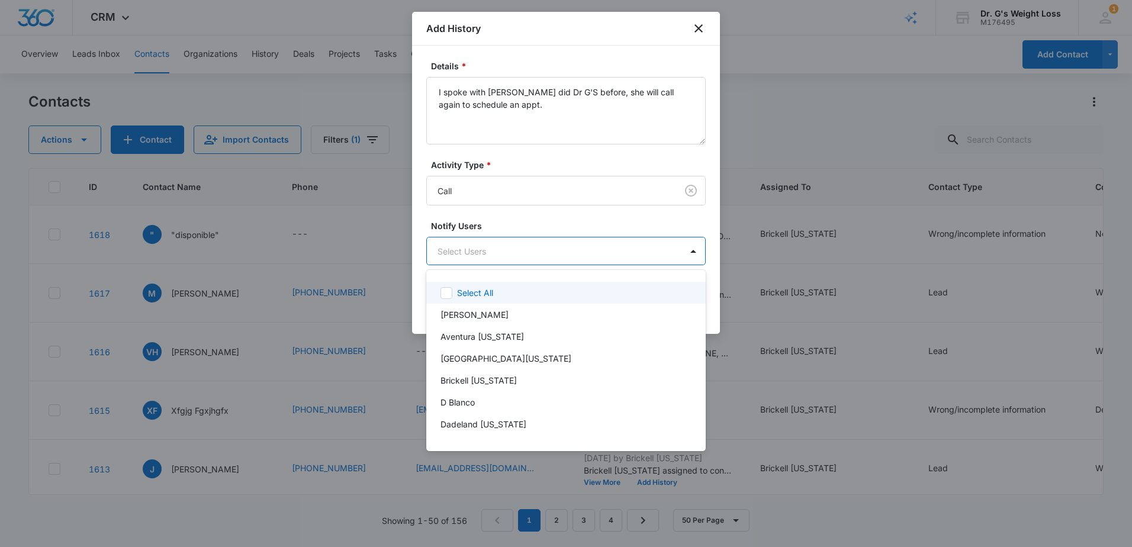
click at [493, 249] on body "CRM Apps Reputation Forms CRM Email Social Content Ads Intelligence Files Brand…" at bounding box center [566, 273] width 1132 height 547
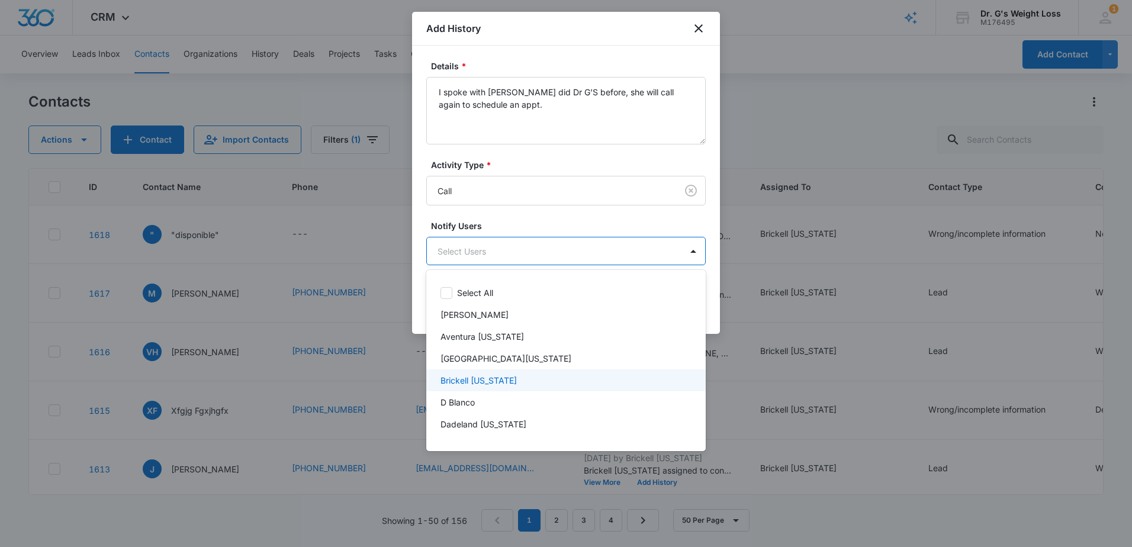
click at [471, 382] on p "Brickell [US_STATE]" at bounding box center [478, 380] width 76 height 12
click at [606, 238] on div at bounding box center [566, 273] width 1132 height 547
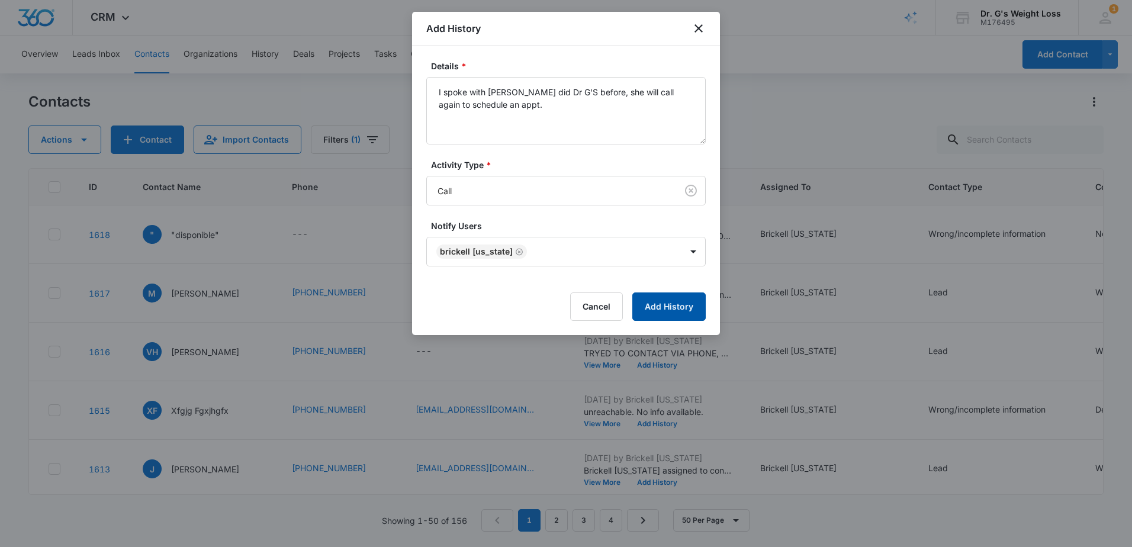
click at [681, 303] on button "Add History" at bounding box center [668, 306] width 73 height 28
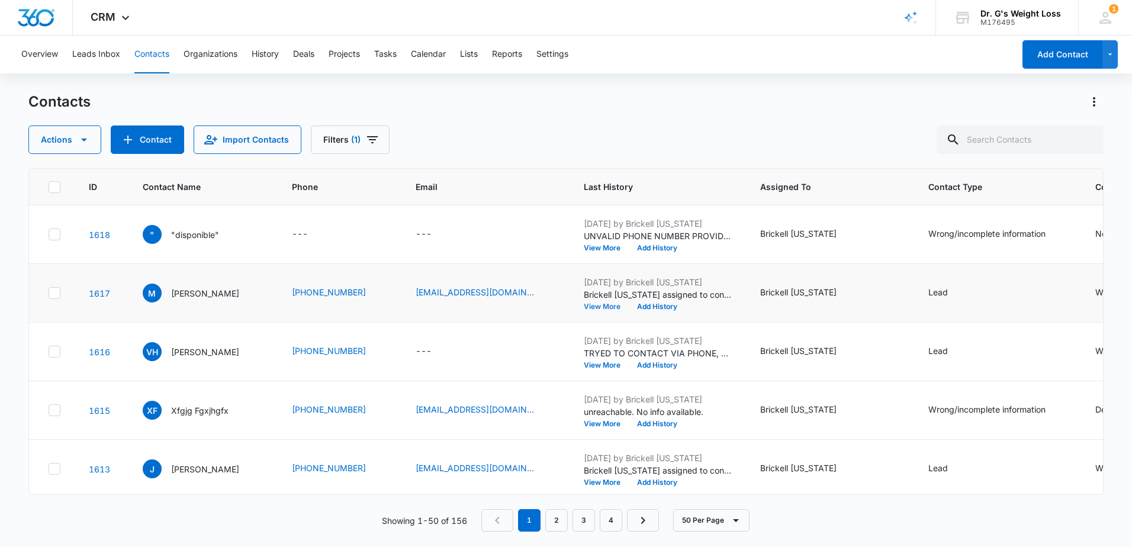
click at [629, 303] on button "View More" at bounding box center [606, 306] width 45 height 7
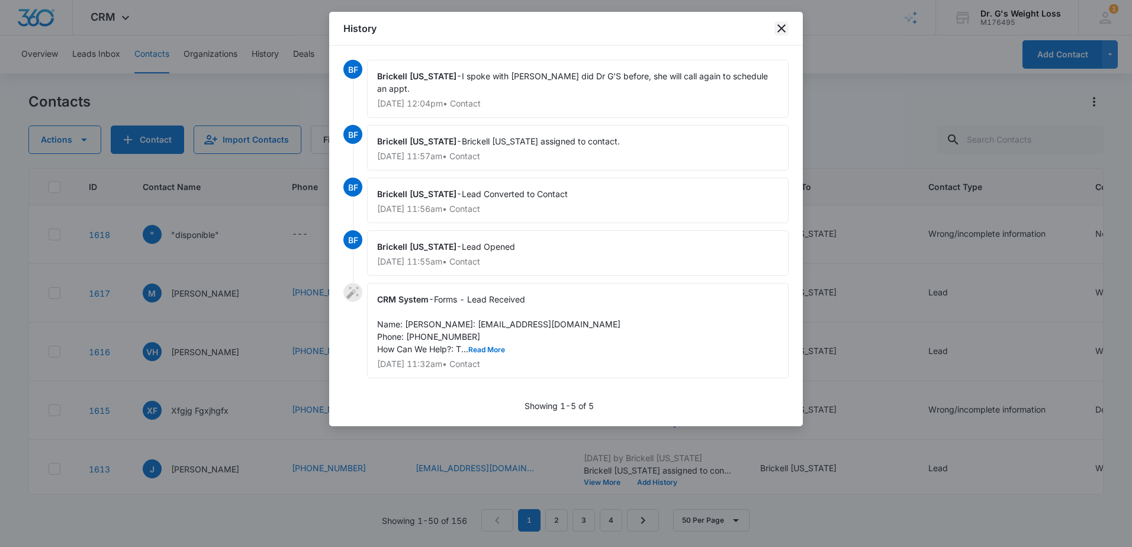
click at [777, 24] on icon "close" at bounding box center [781, 28] width 14 height 14
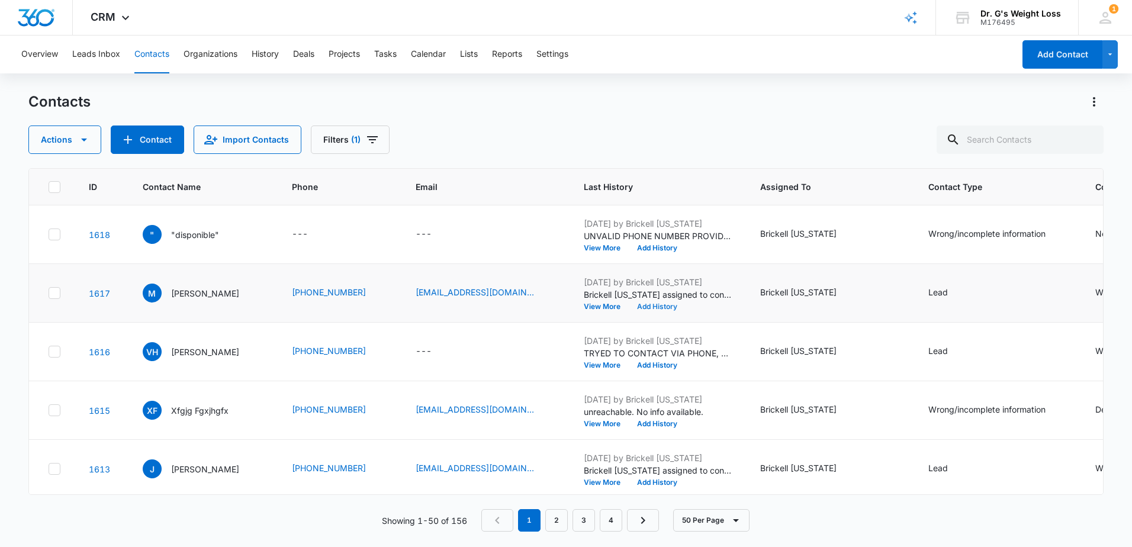
click at [675, 303] on button "Add History" at bounding box center [657, 306] width 57 height 7
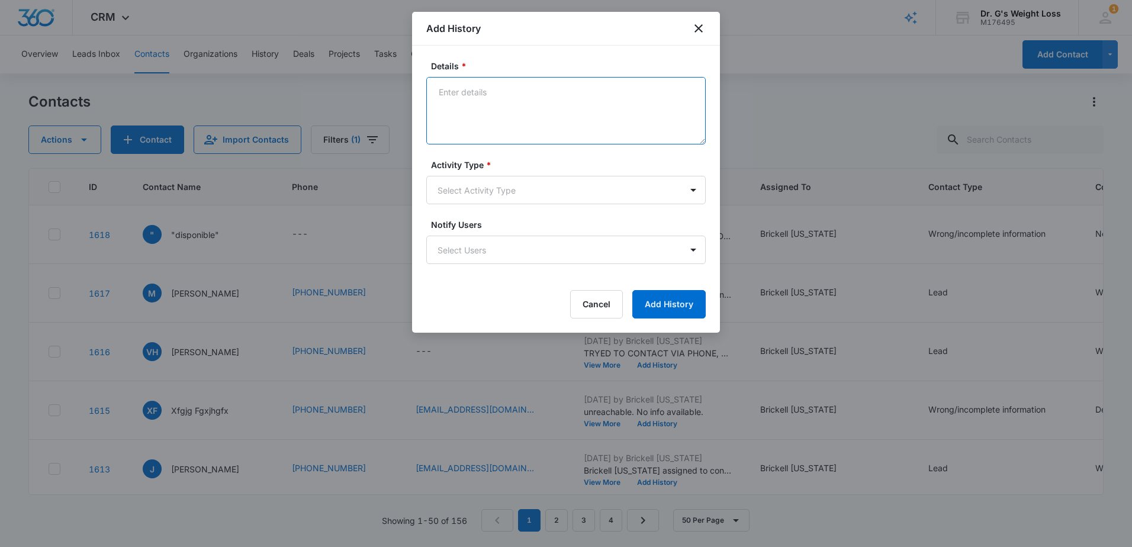
click at [493, 109] on textarea "Details *" at bounding box center [565, 110] width 279 height 67
type textarea "I spoke with her at 12:06 pm"
click at [516, 198] on body "CRM Apps Reputation Forms CRM Email Social Content Ads Intelligence Files Brand…" at bounding box center [566, 273] width 1132 height 547
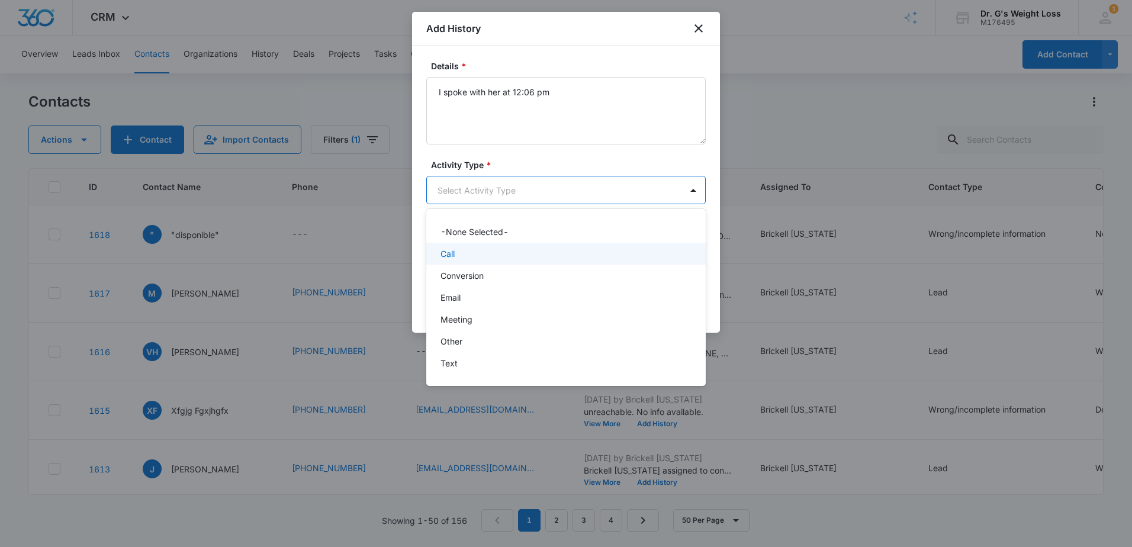
click at [485, 251] on div "Call" at bounding box center [564, 253] width 249 height 12
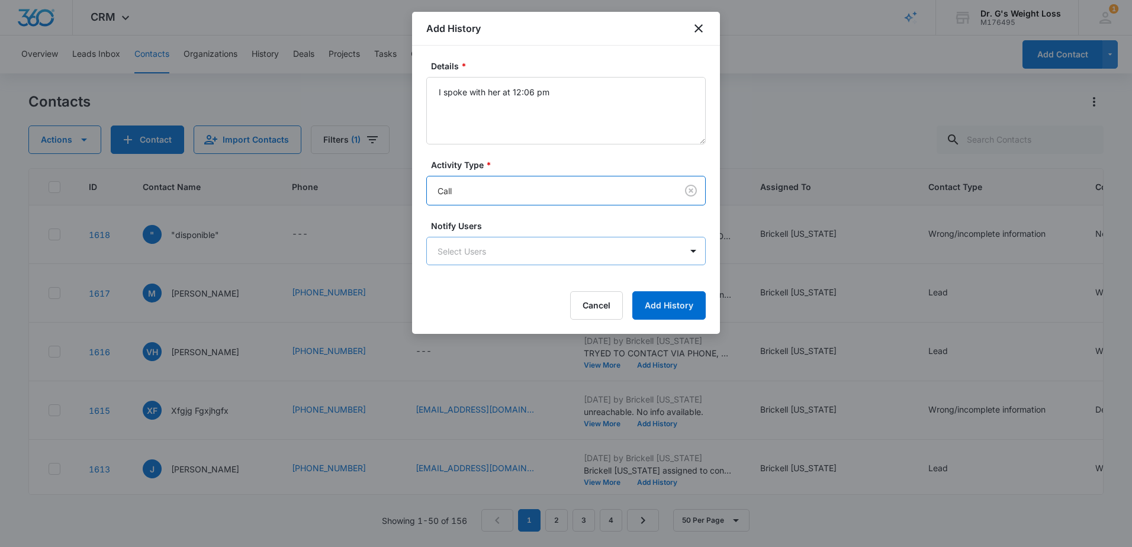
click at [466, 253] on body "CRM Apps Reputation Forms CRM Email Social Content Ads Intelligence Files Brand…" at bounding box center [566, 273] width 1132 height 547
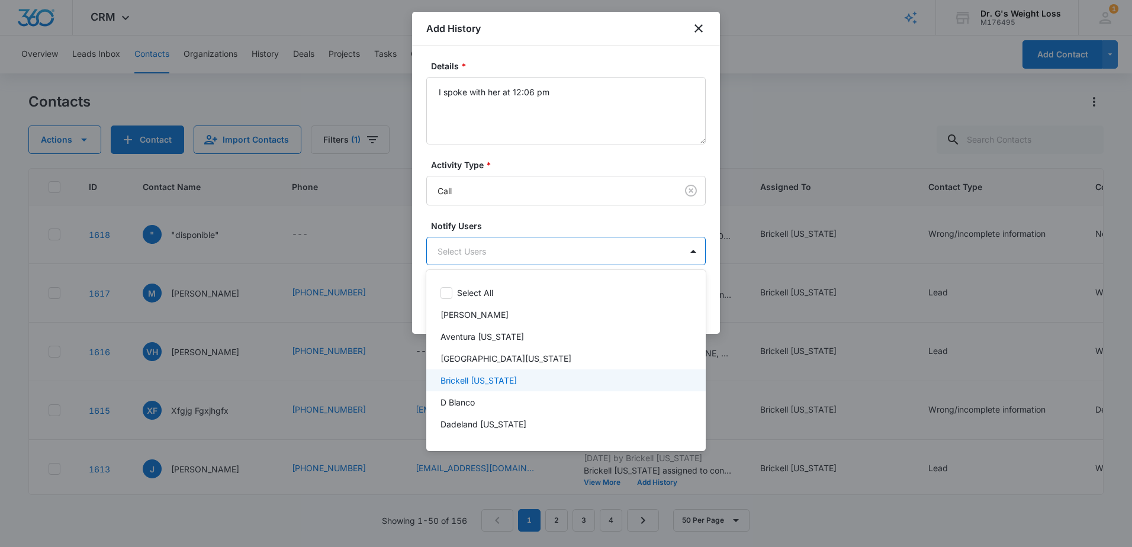
click at [500, 375] on div "Brickell [US_STATE]" at bounding box center [564, 380] width 249 height 12
click at [496, 206] on div at bounding box center [566, 273] width 1132 height 547
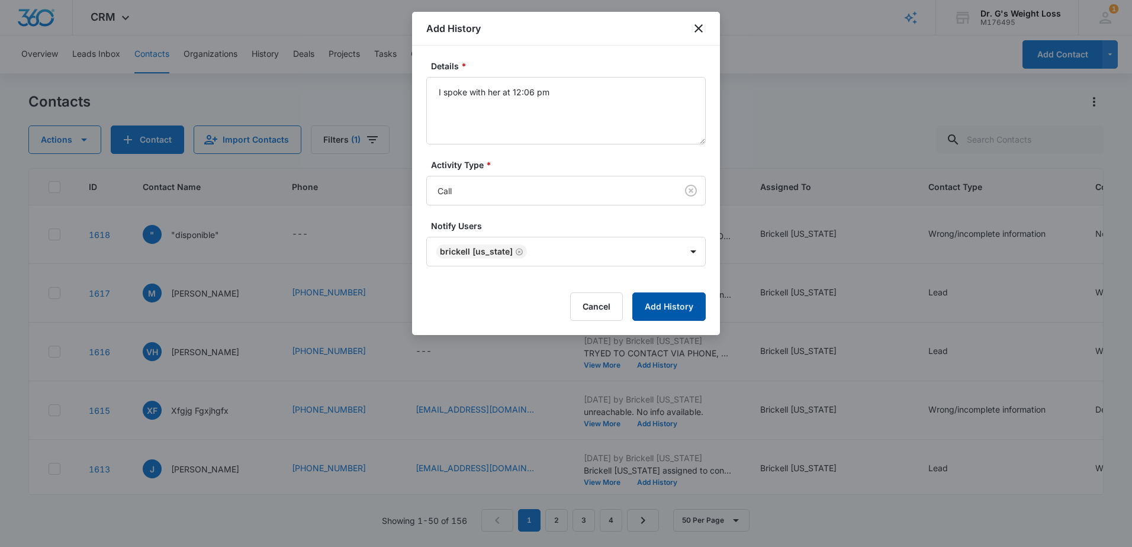
click at [658, 303] on button "Add History" at bounding box center [668, 306] width 73 height 28
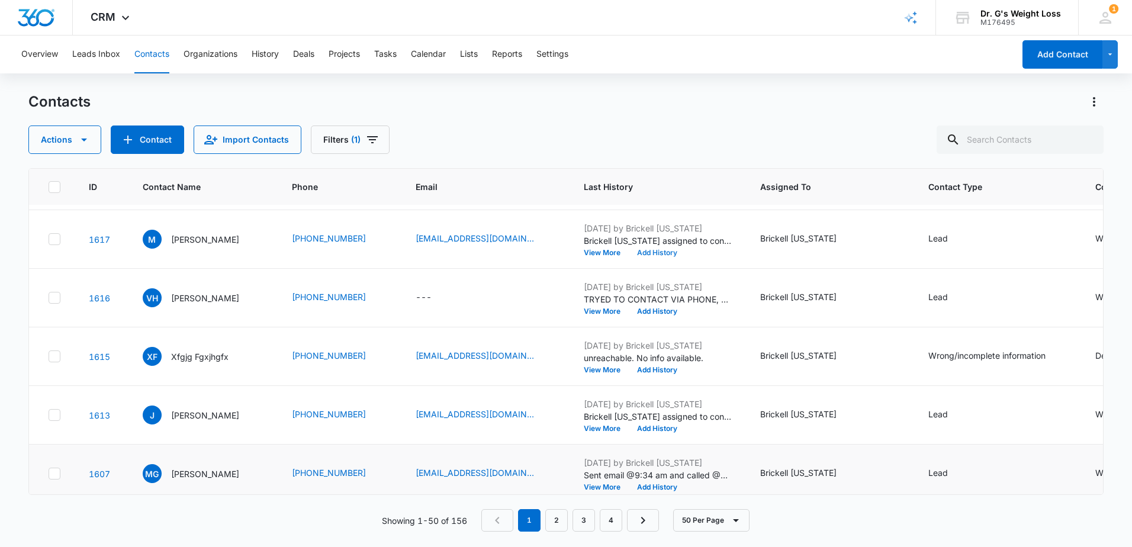
scroll to position [118, 0]
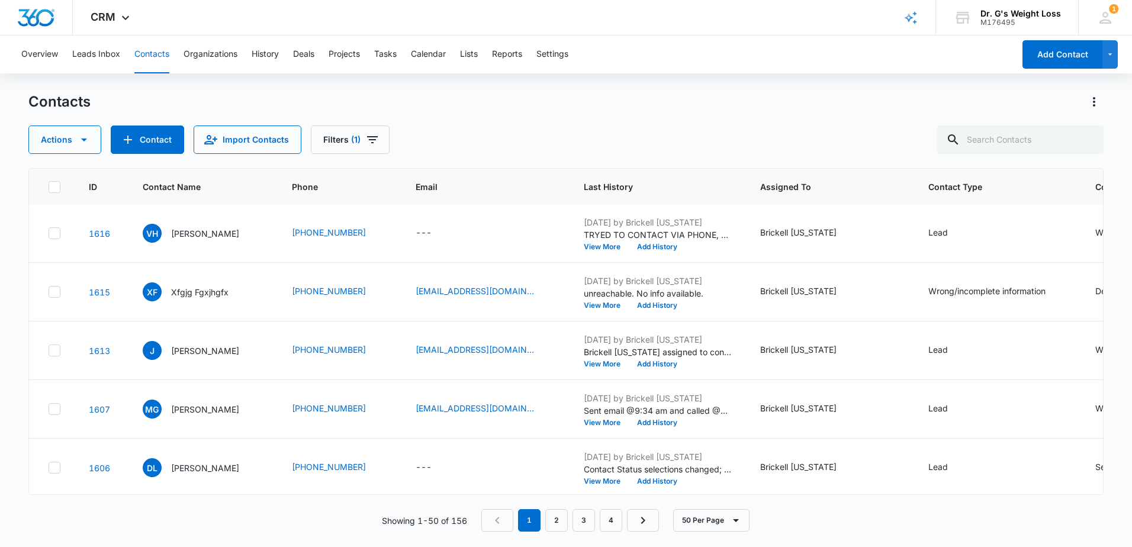
click at [153, 54] on button "Contacts" at bounding box center [151, 55] width 35 height 38
click at [166, 52] on button "Contacts" at bounding box center [151, 55] width 35 height 38
